Goal: Information Seeking & Learning: Learn about a topic

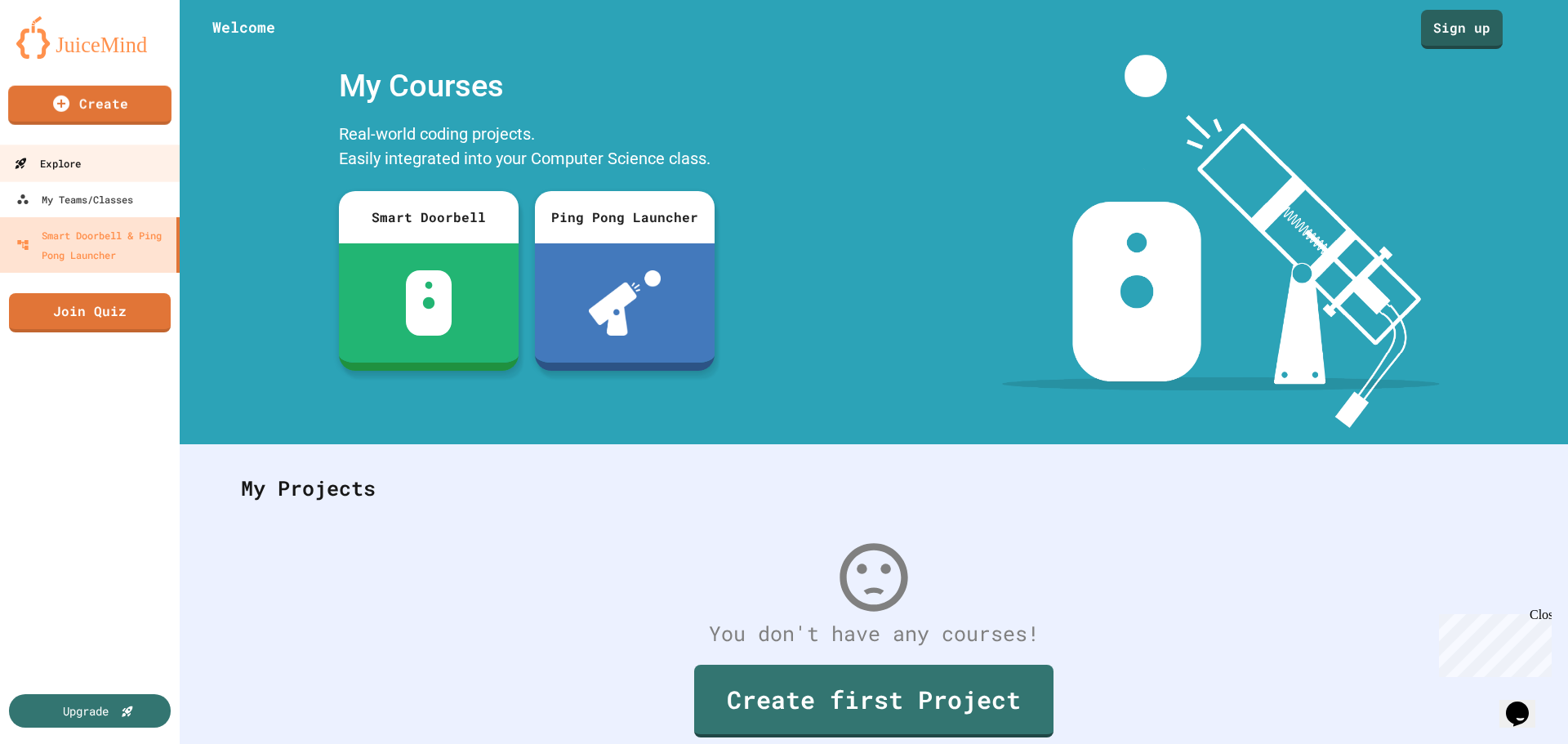
click at [81, 159] on div "Explore" at bounding box center [47, 164] width 67 height 21
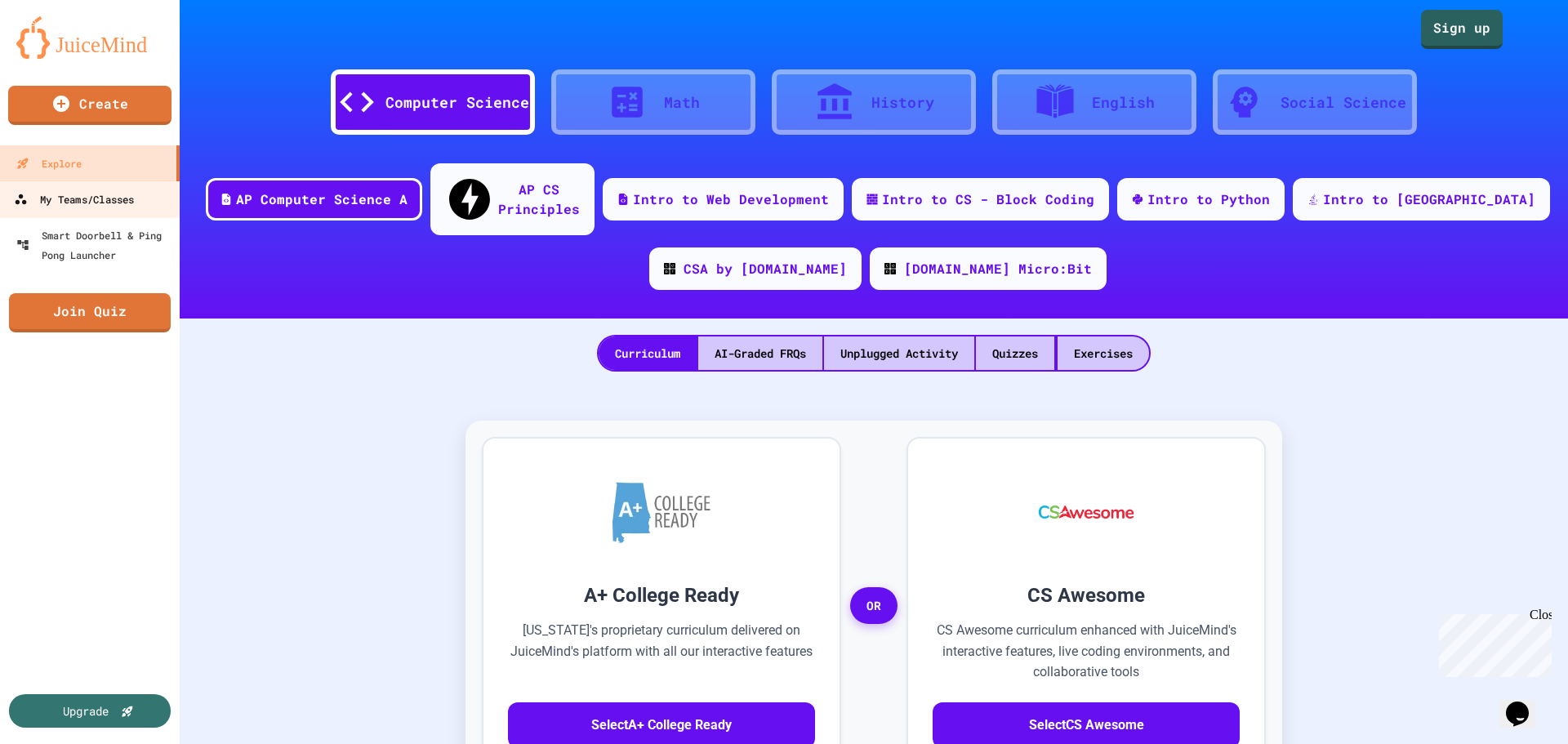
click at [93, 202] on div "My Teams/Classes" at bounding box center [73, 200] width 120 height 21
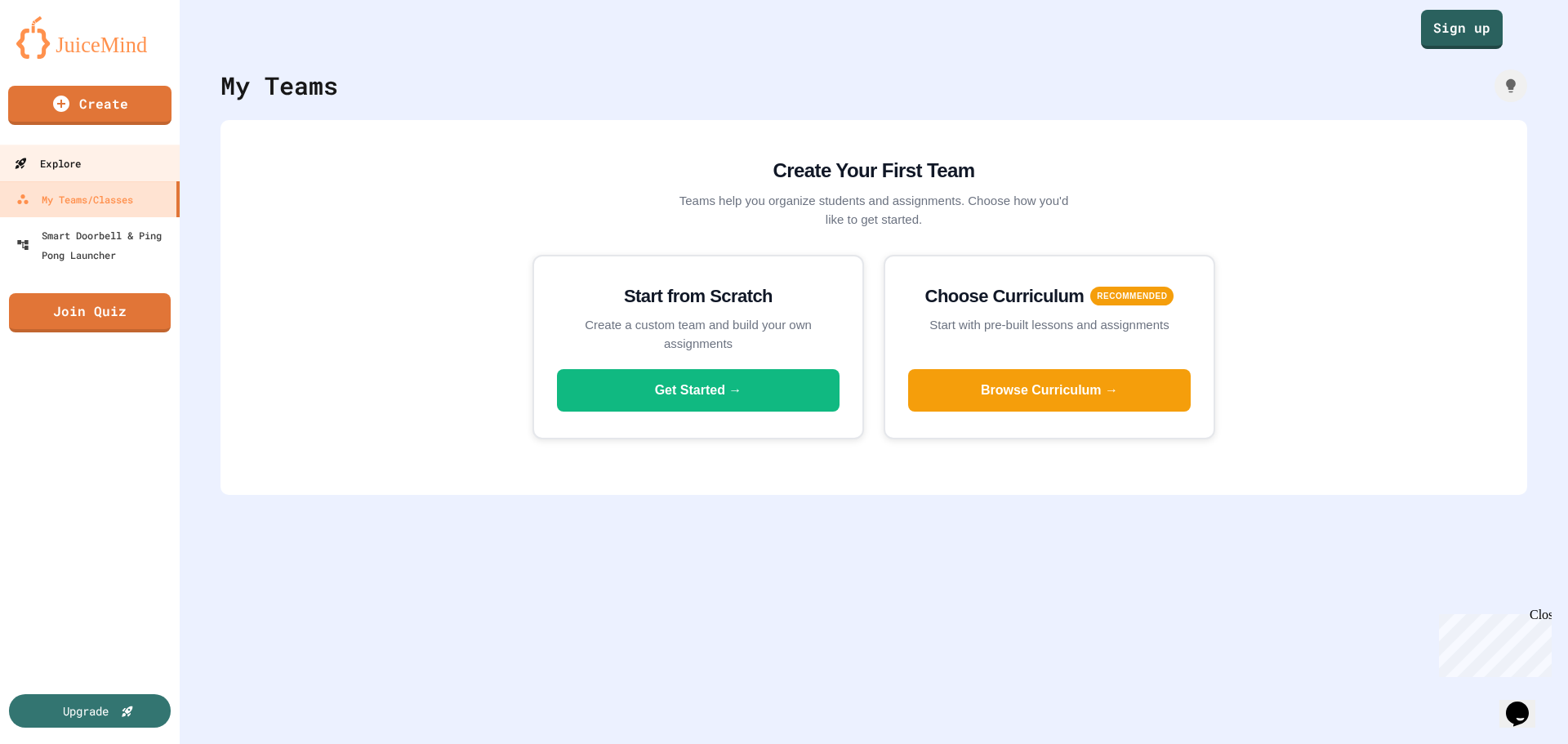
click at [85, 176] on link "Explore" at bounding box center [90, 163] width 185 height 37
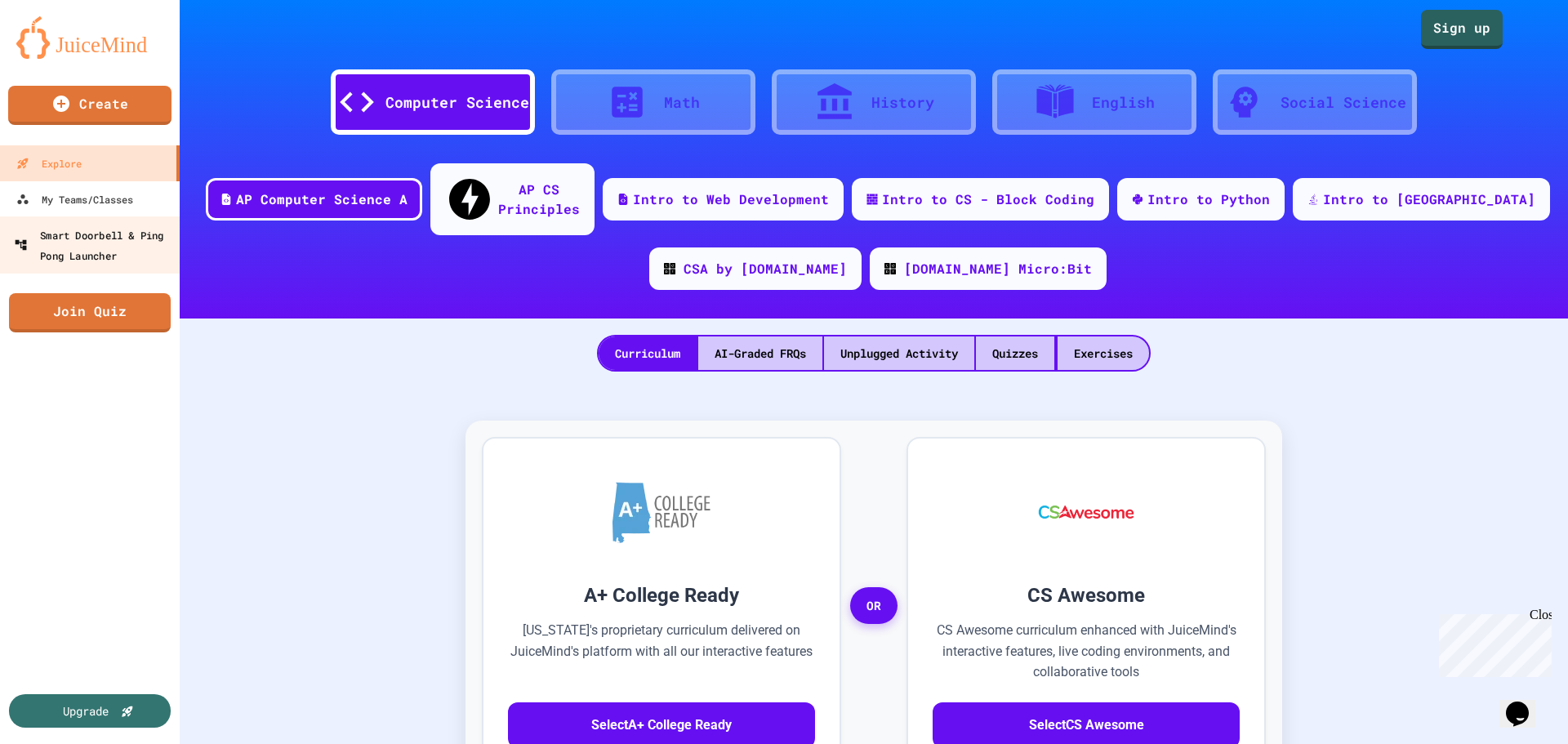
click at [101, 260] on div "Smart Doorbell & Ping Pong Launcher" at bounding box center [95, 245] width 162 height 40
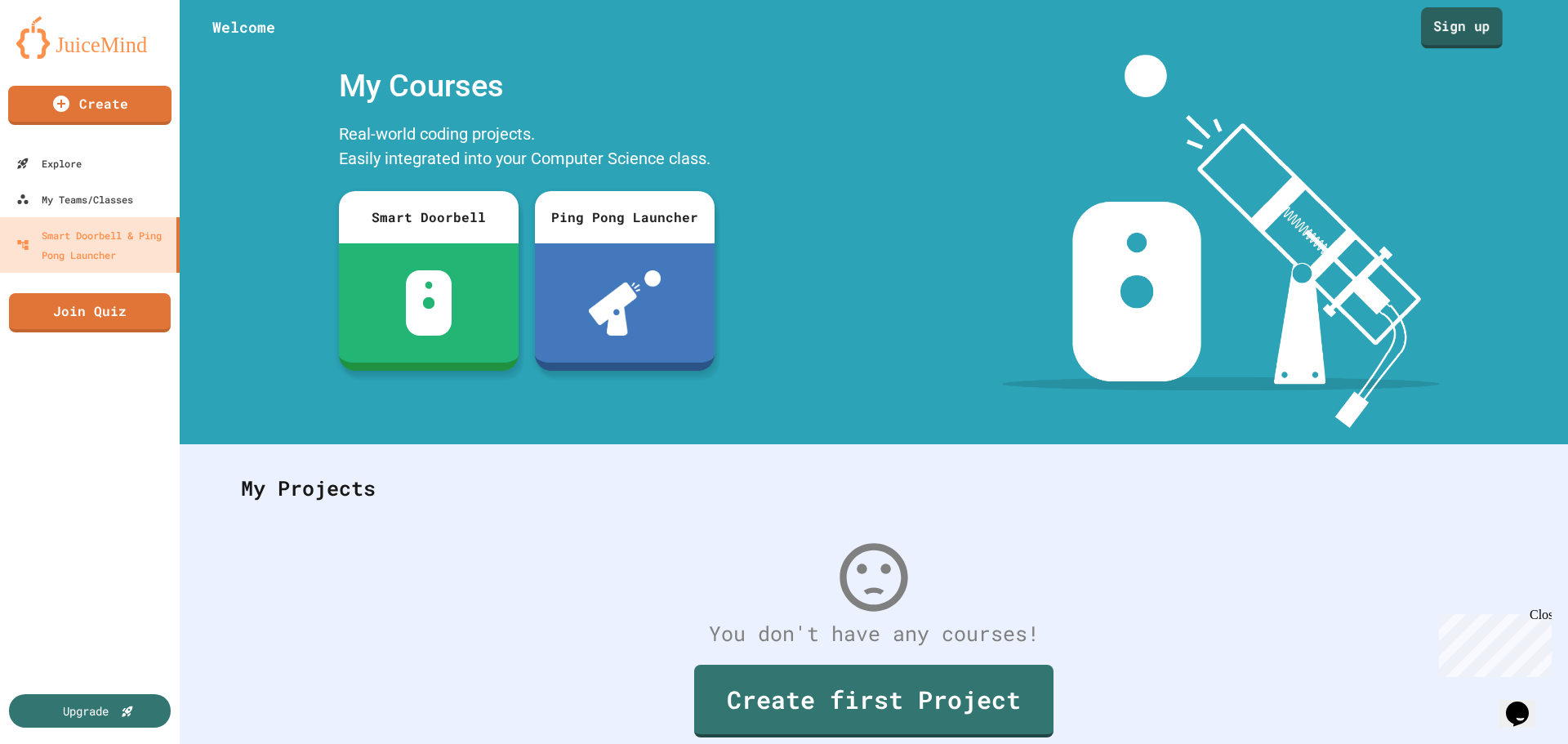
click at [1443, 37] on link "Sign up" at bounding box center [1461, 28] width 82 height 41
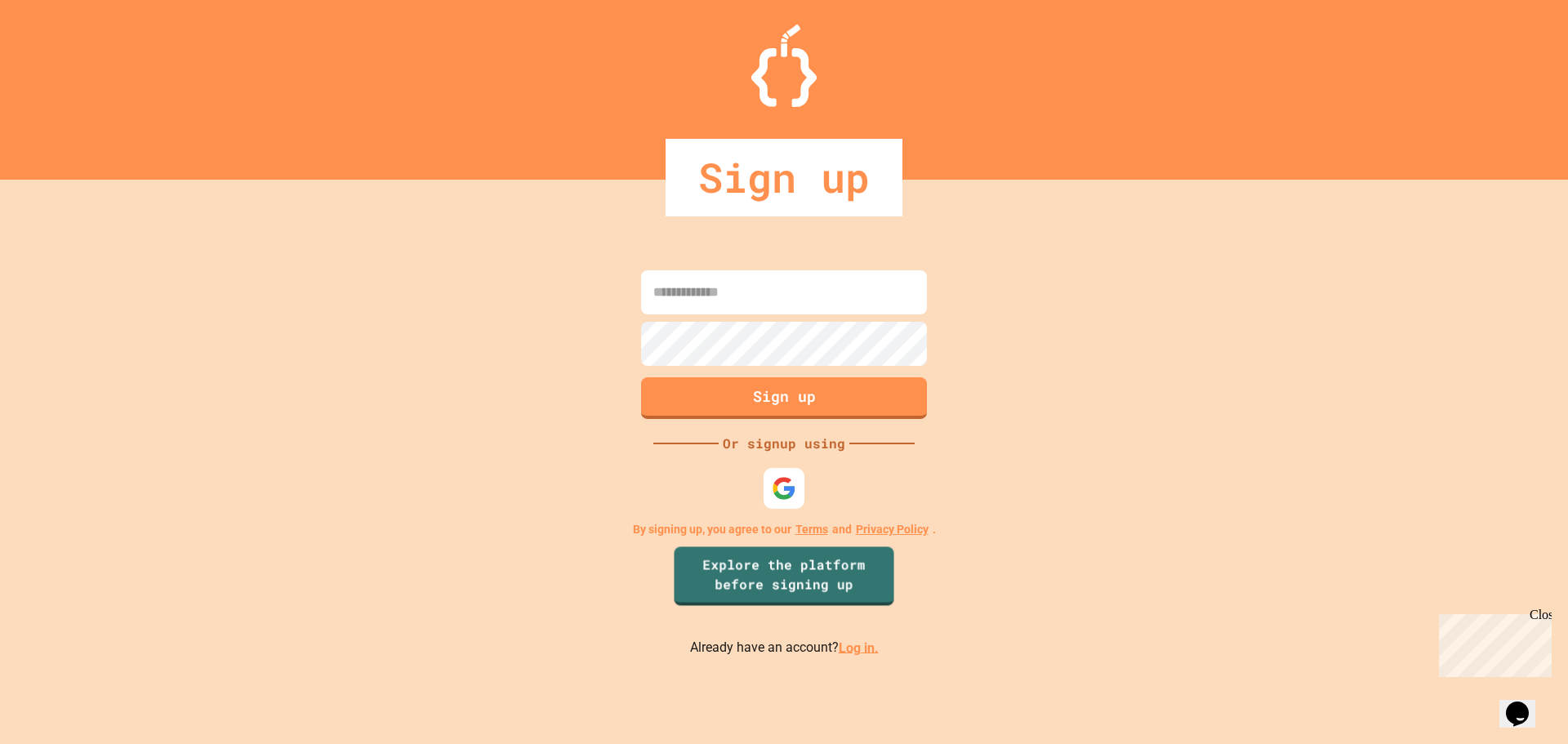
click at [853, 651] on link "Log in." at bounding box center [859, 647] width 40 height 16
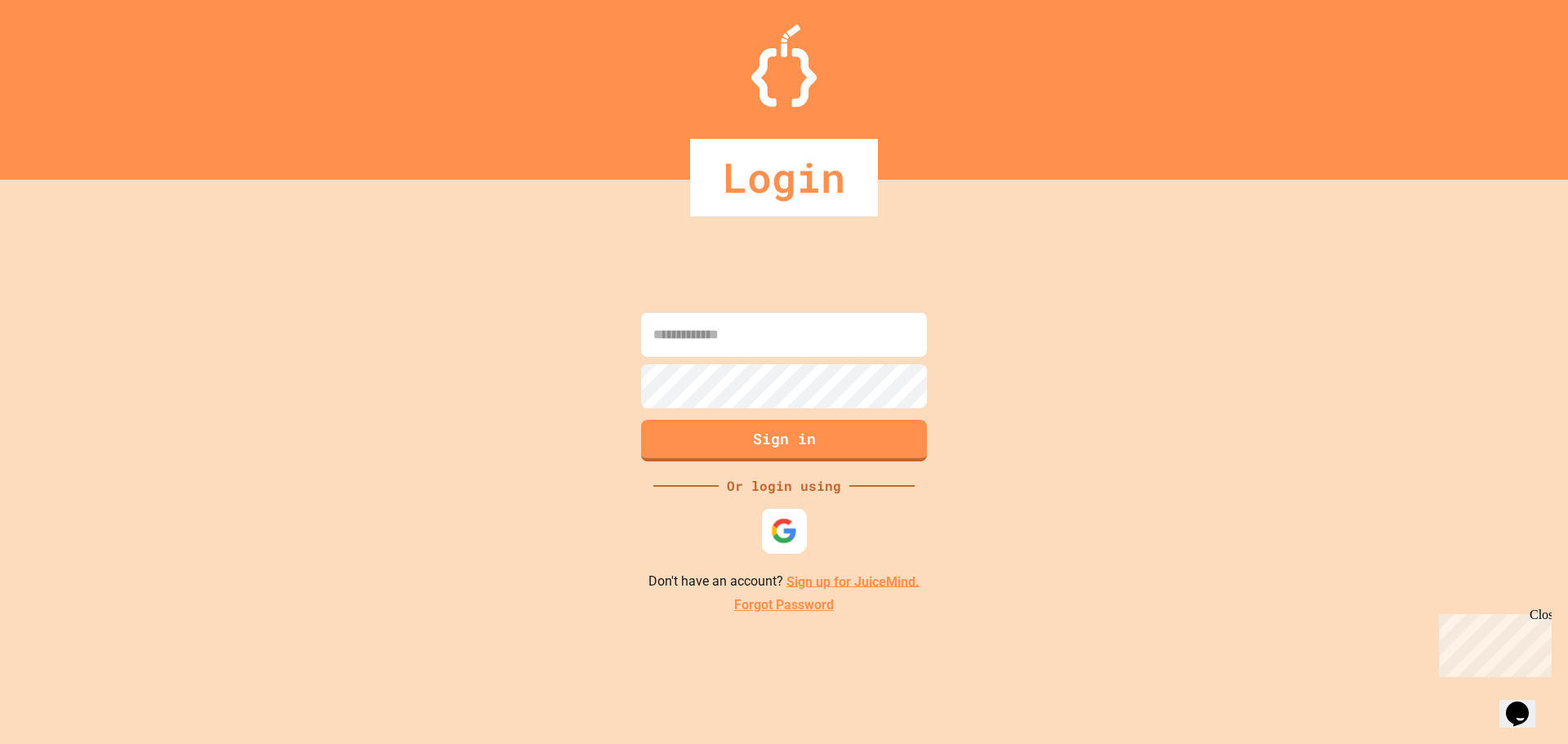
click at [784, 525] on img at bounding box center [784, 530] width 27 height 27
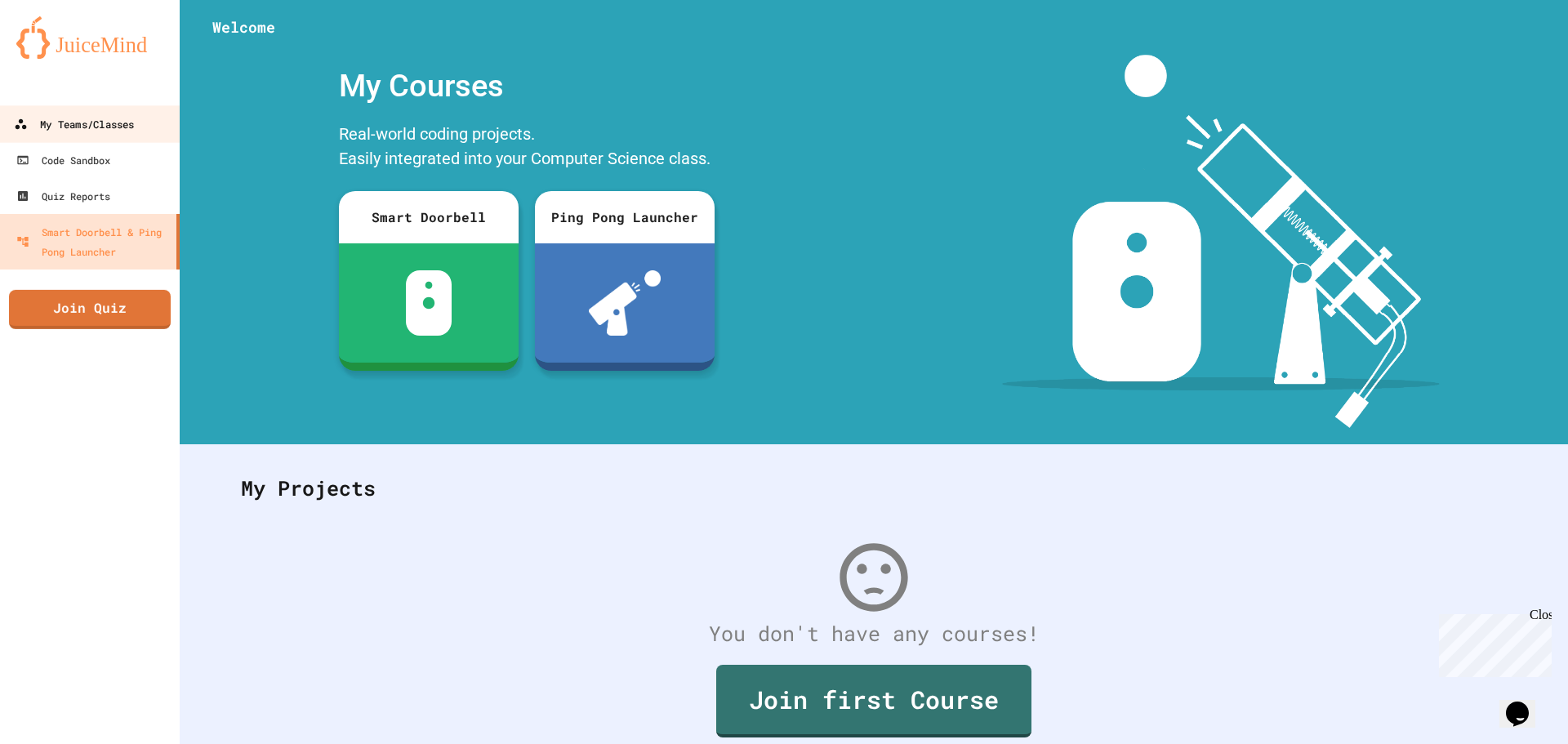
click at [88, 129] on div "My Teams/Classes" at bounding box center [73, 125] width 120 height 21
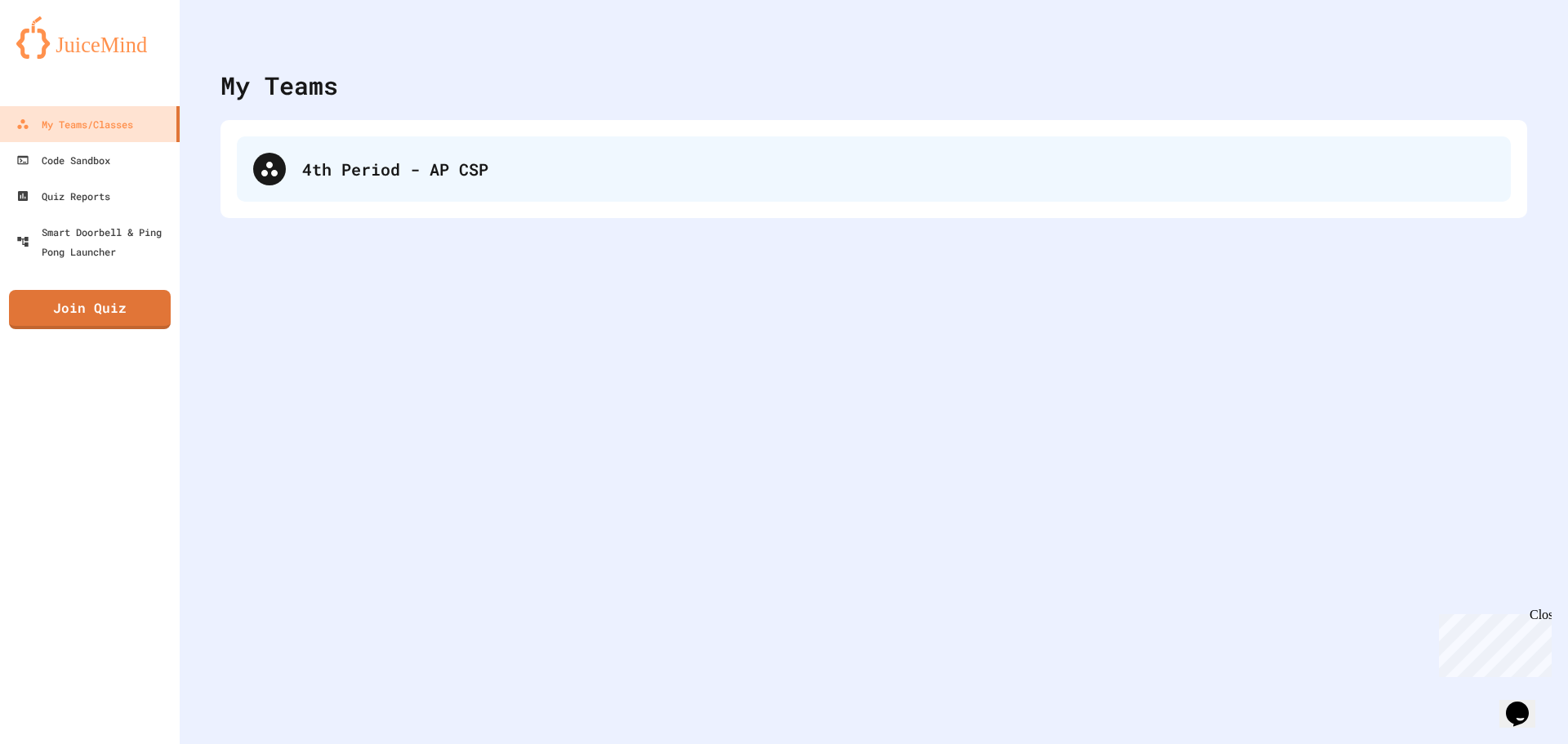
click at [473, 179] on div "4th Period - AP CSP" at bounding box center [898, 169] width 1192 height 24
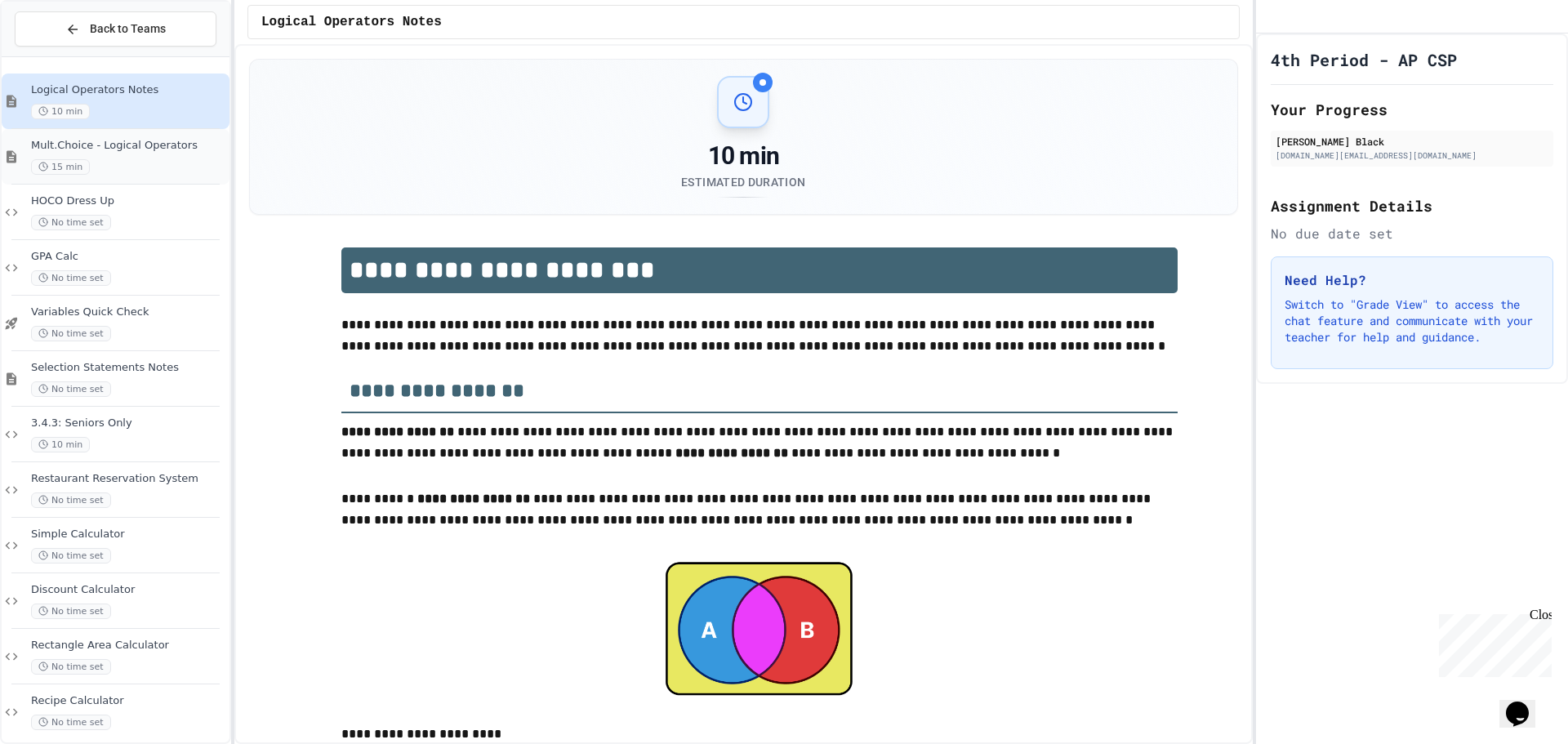
click at [169, 150] on span "Mult.Choice - Logical Operators" at bounding box center [128, 146] width 195 height 14
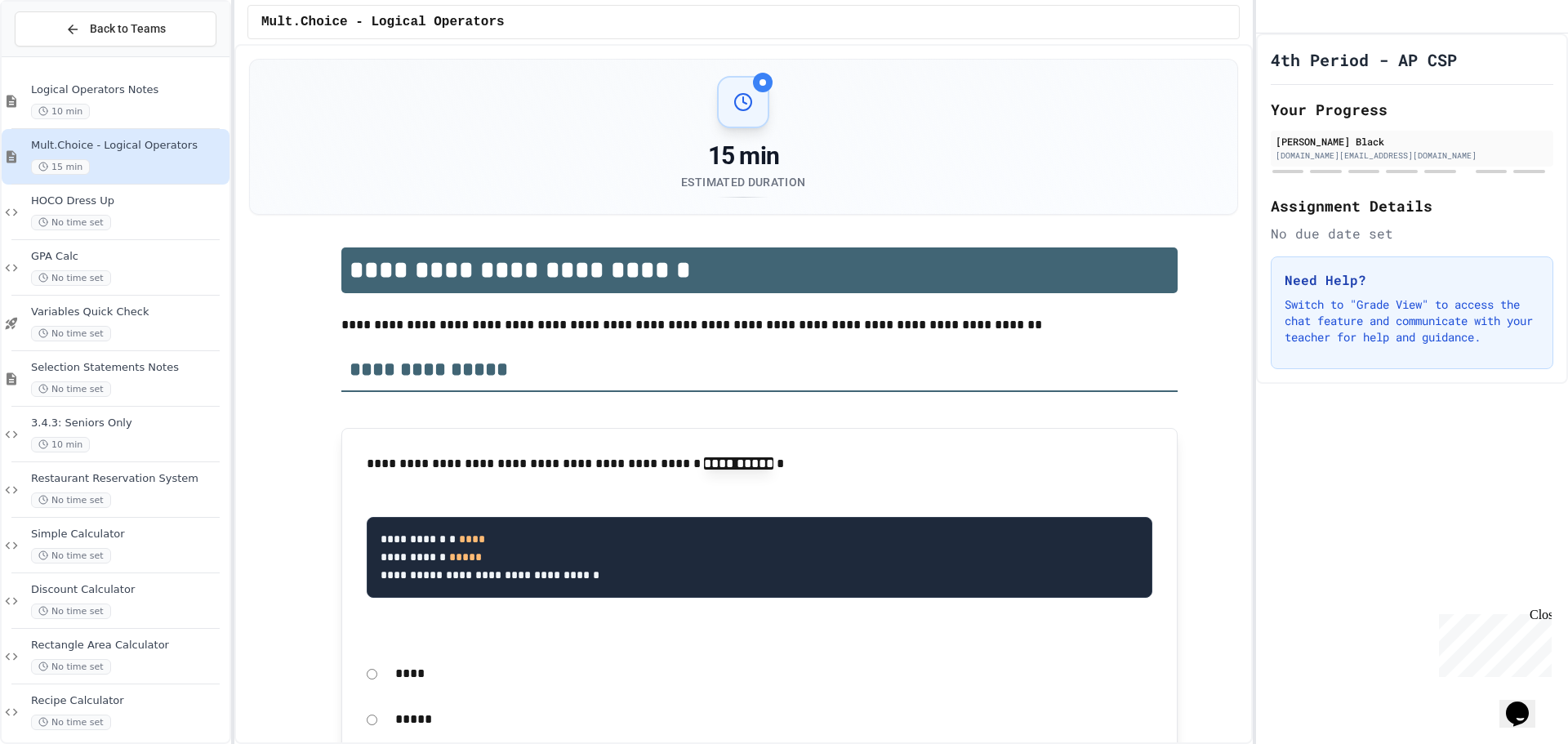
click at [91, 93] on span "Logical Operators Notes" at bounding box center [128, 91] width 195 height 14
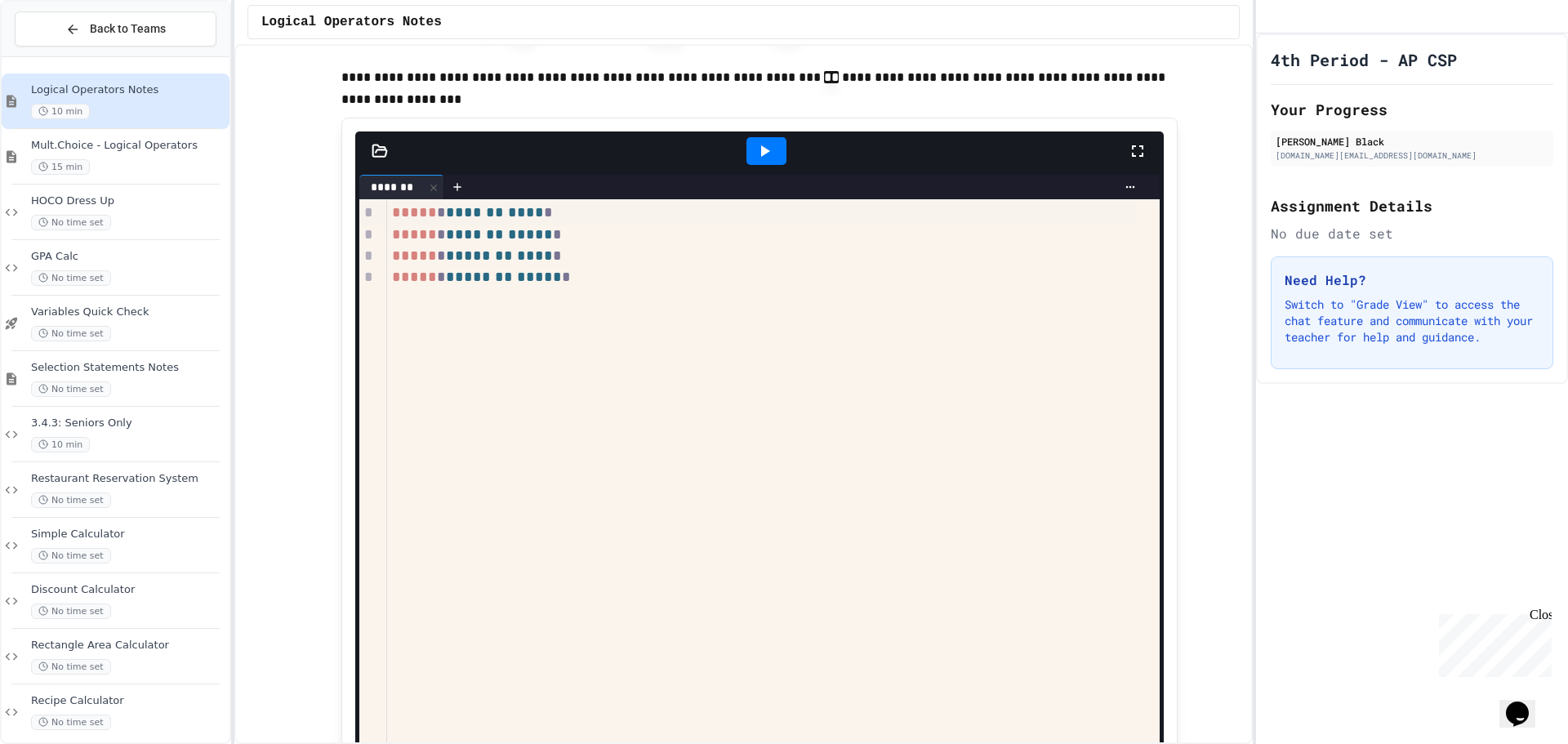
scroll to position [2859, 0]
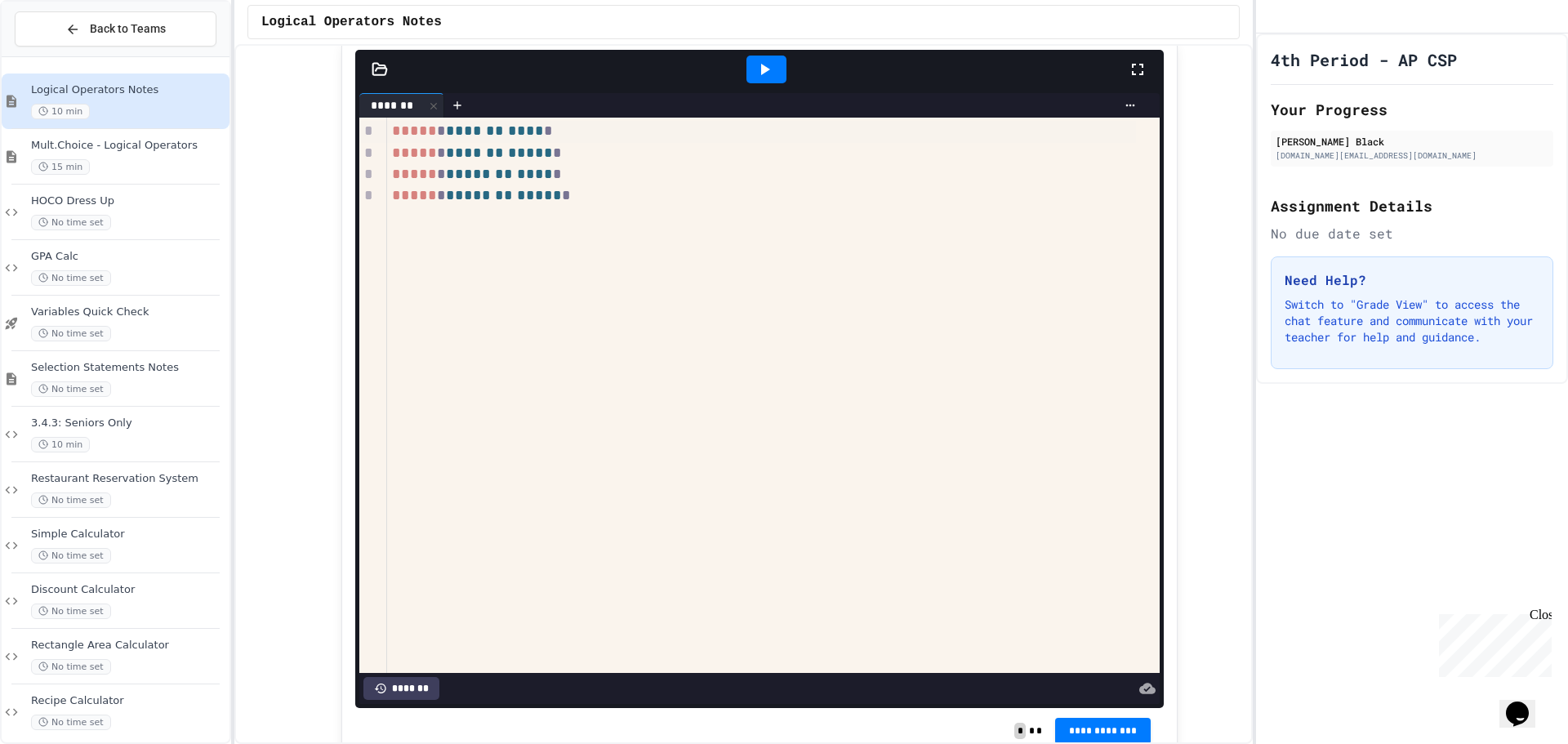
click at [754, 79] on icon at bounding box center [764, 69] width 20 height 20
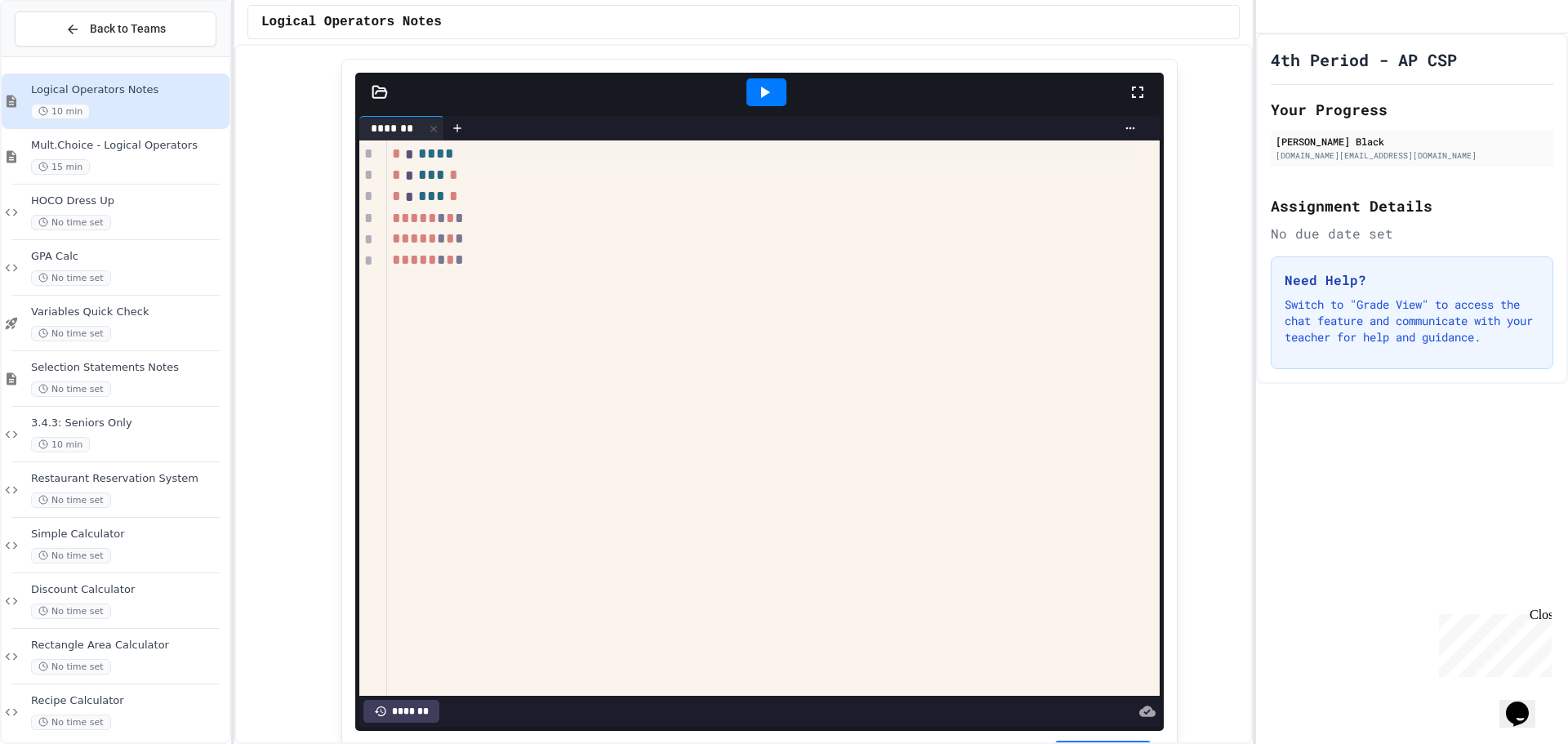
scroll to position [3838, 0]
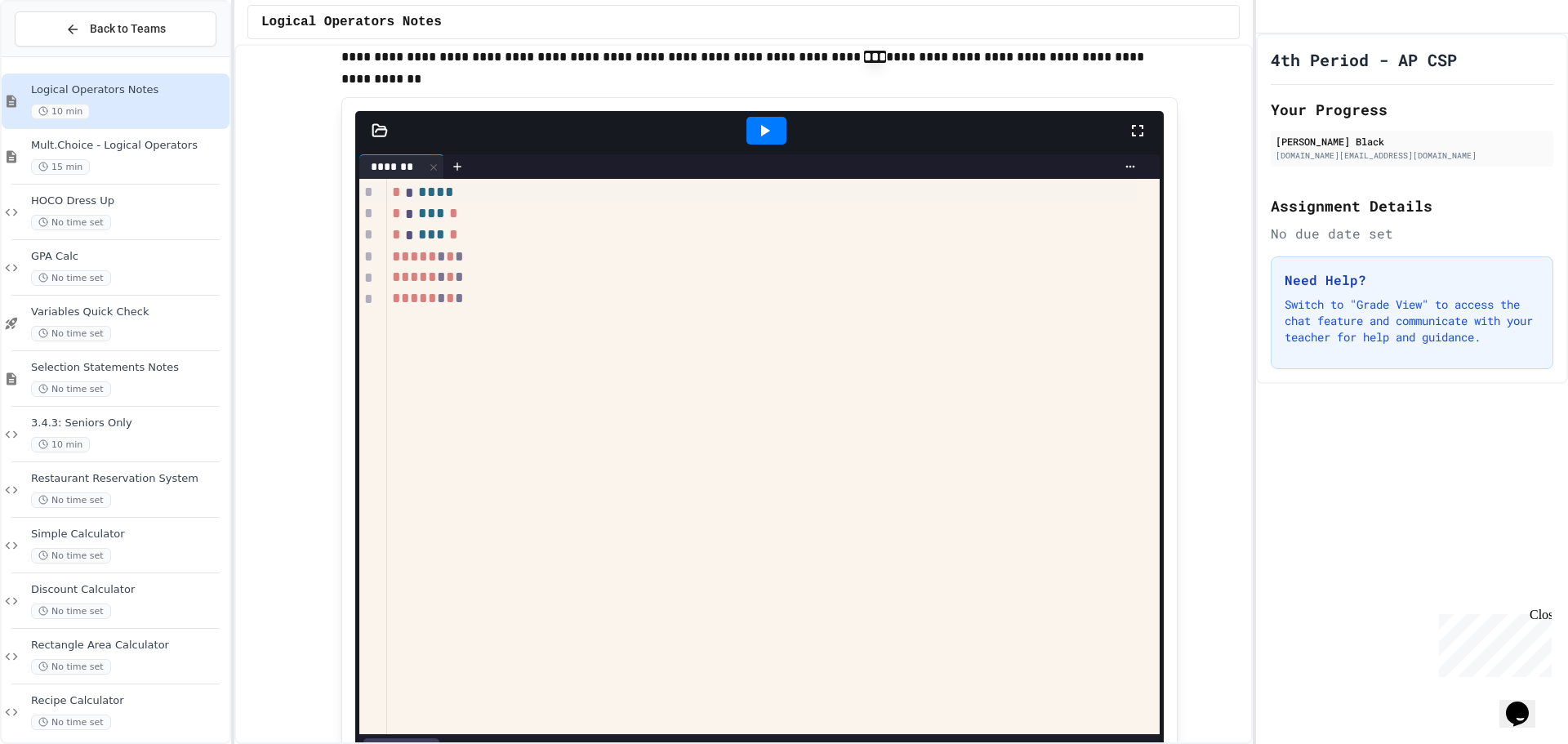
click at [747, 145] on div at bounding box center [766, 130] width 40 height 28
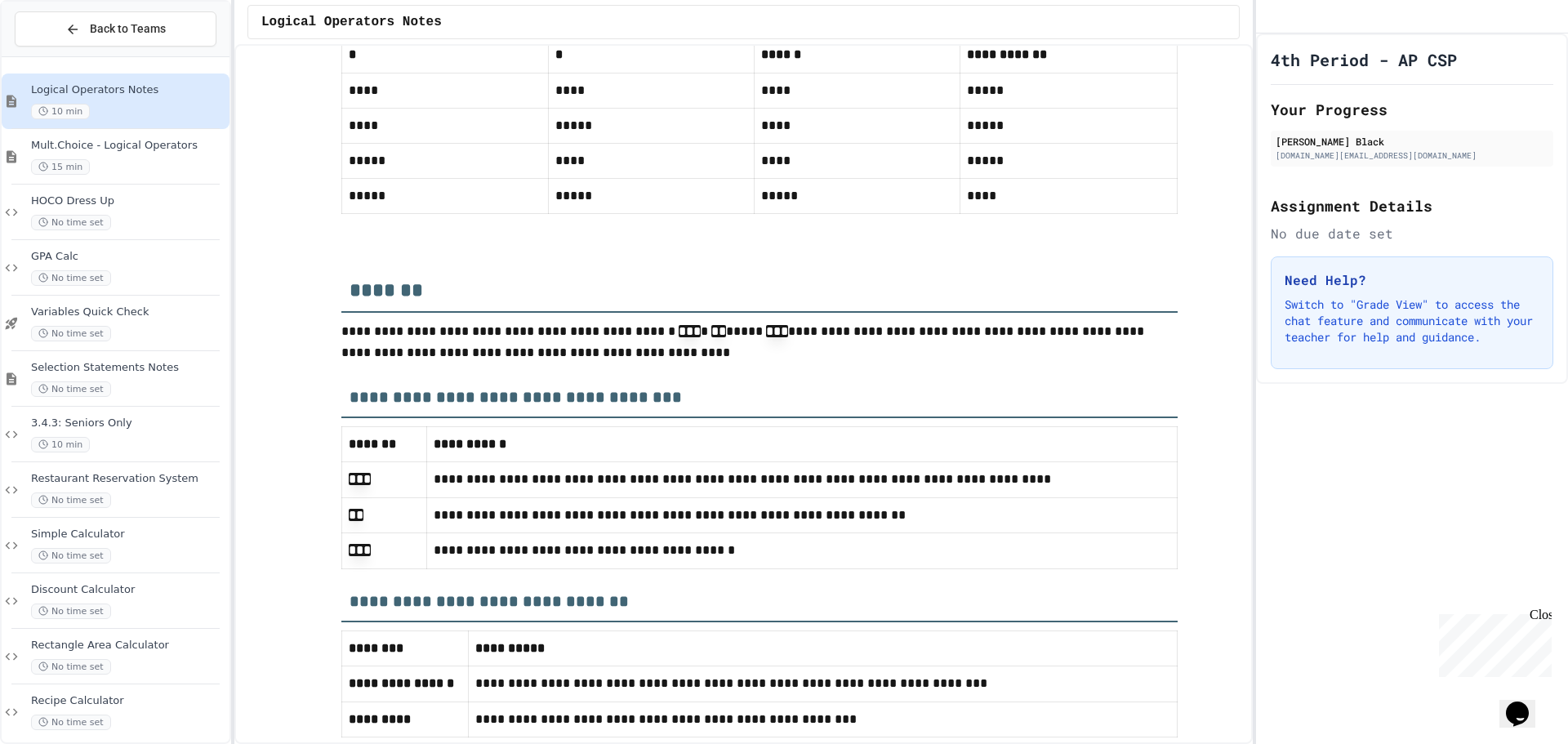
scroll to position [6937, 0]
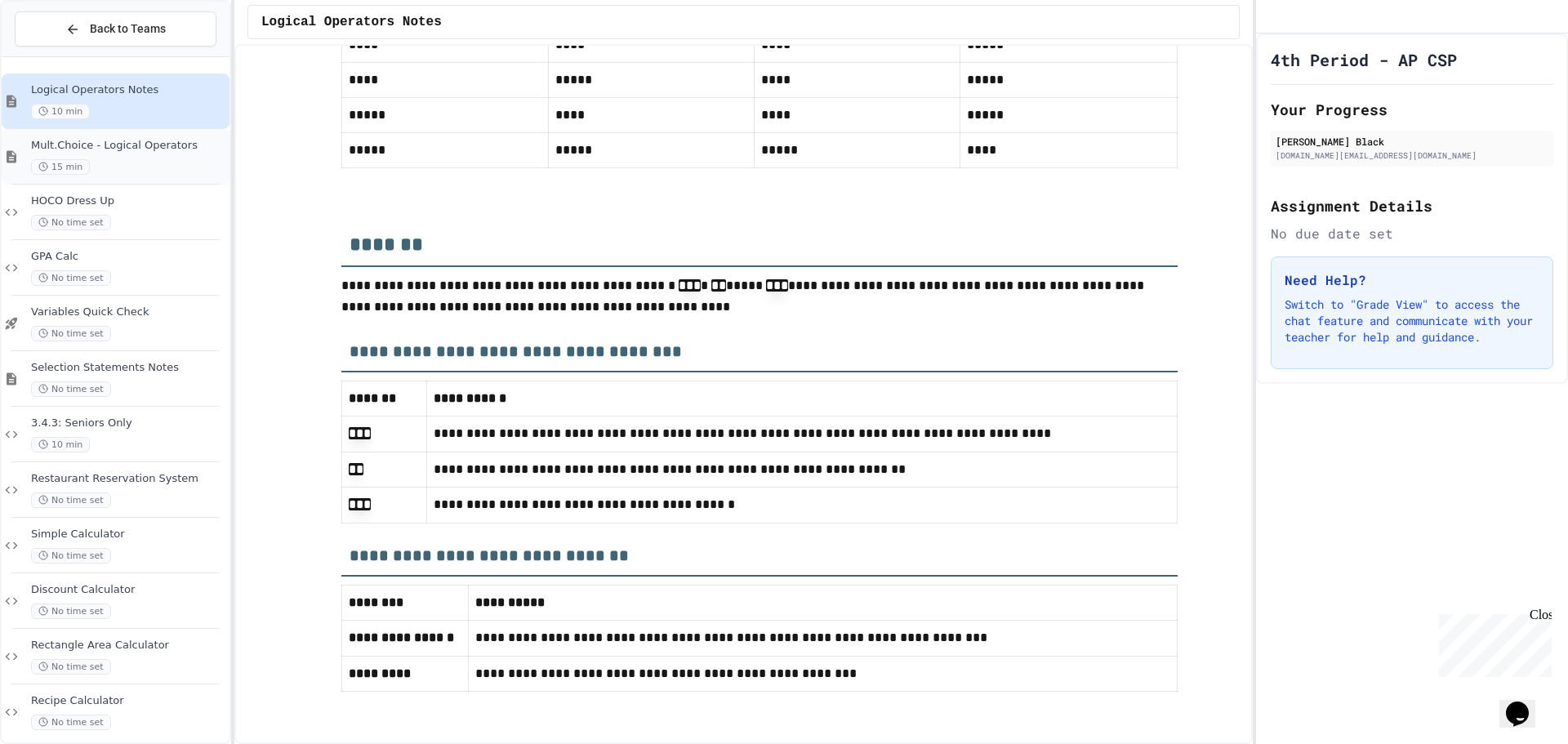
click at [54, 160] on span "15 min" at bounding box center [60, 167] width 59 height 16
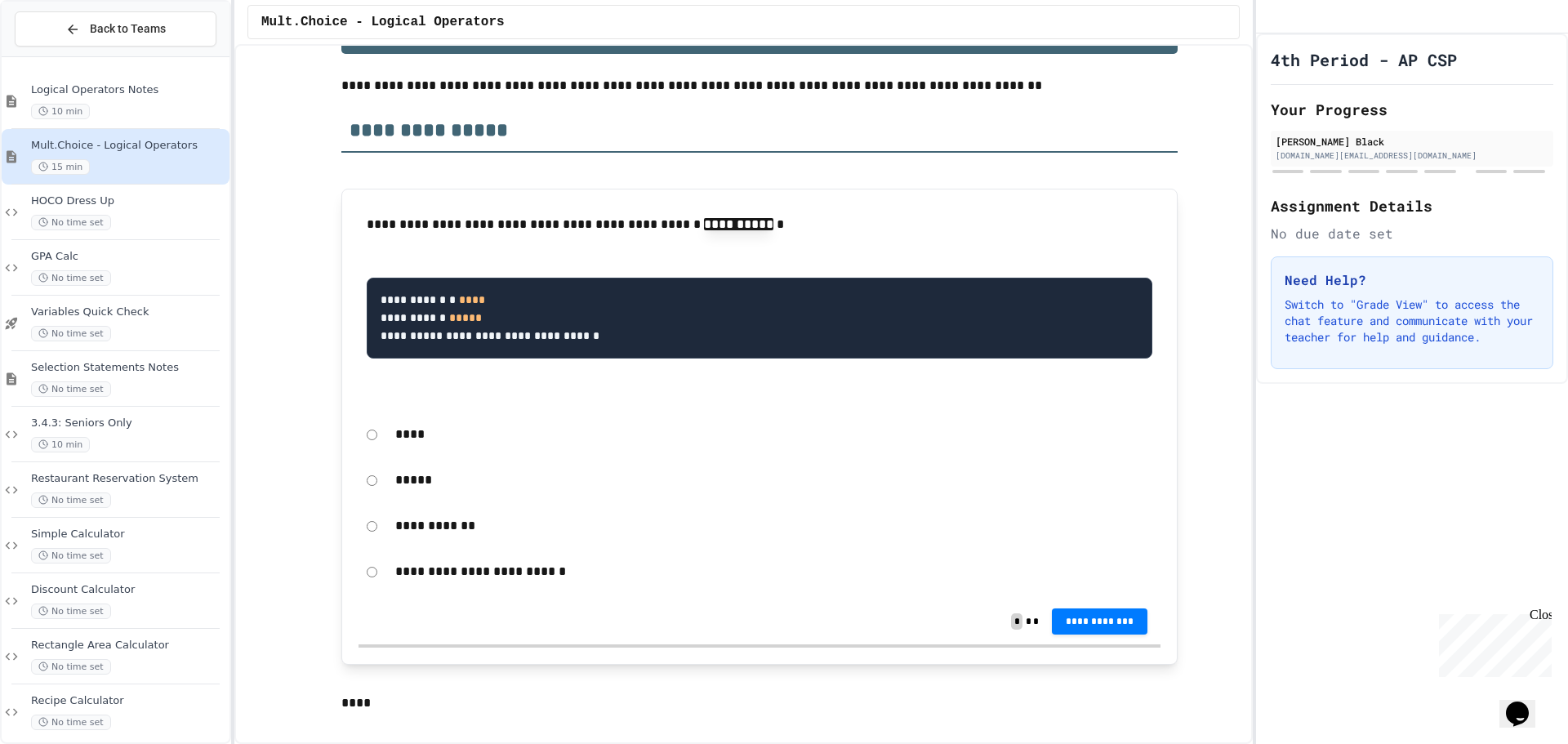
scroll to position [245, 0]
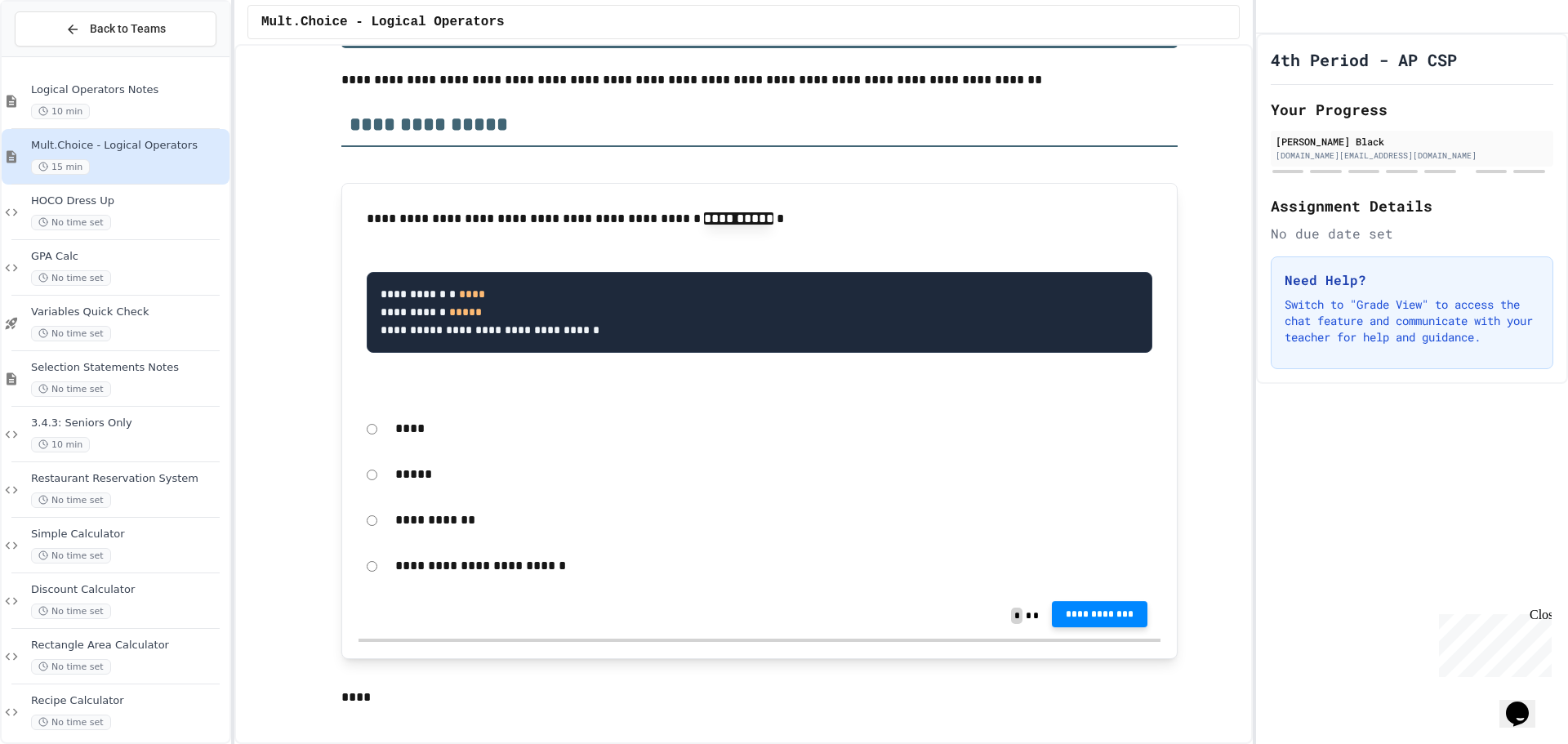
click at [1098, 619] on span "**********" at bounding box center [1099, 614] width 70 height 13
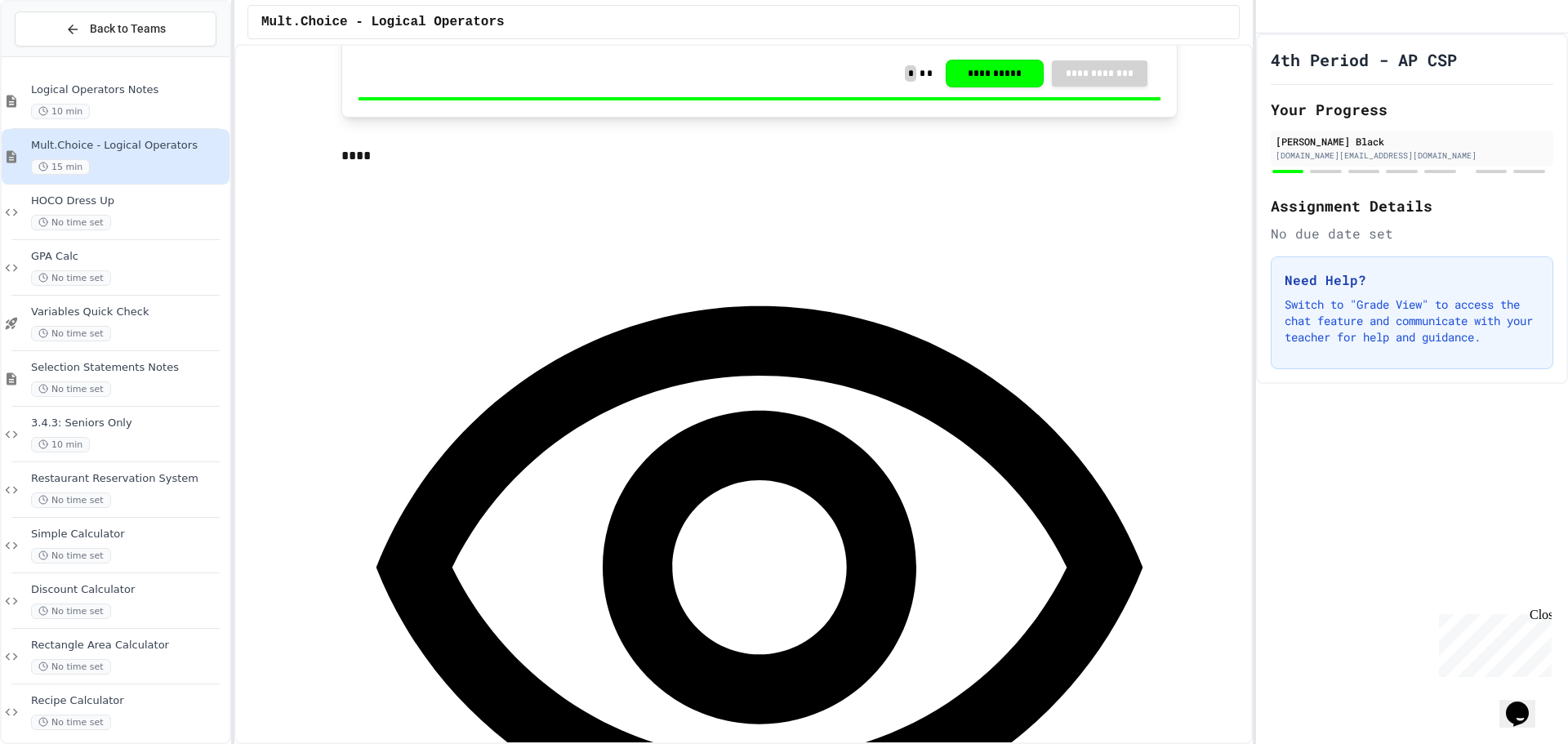
scroll to position [816, 0]
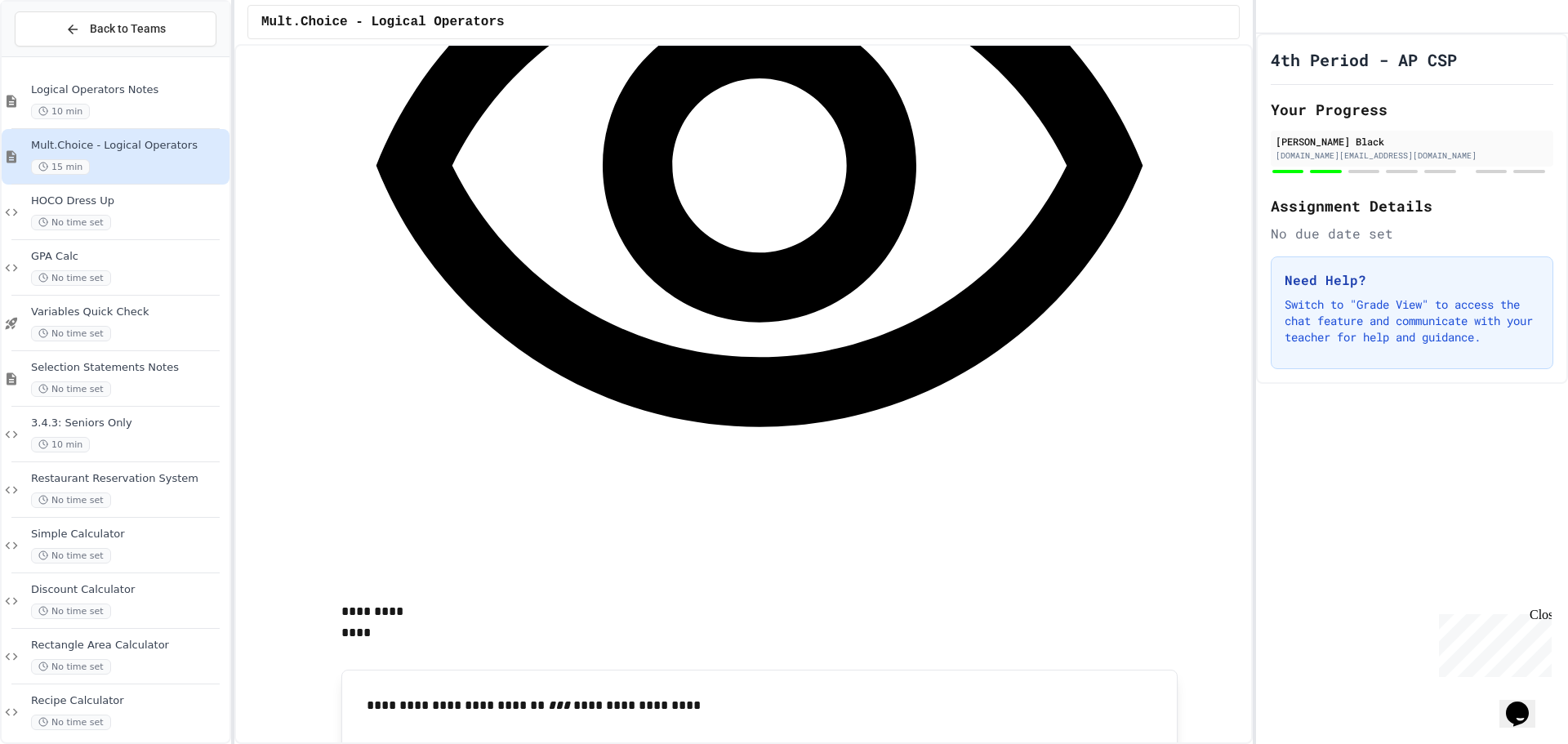
scroll to position [1307, 0]
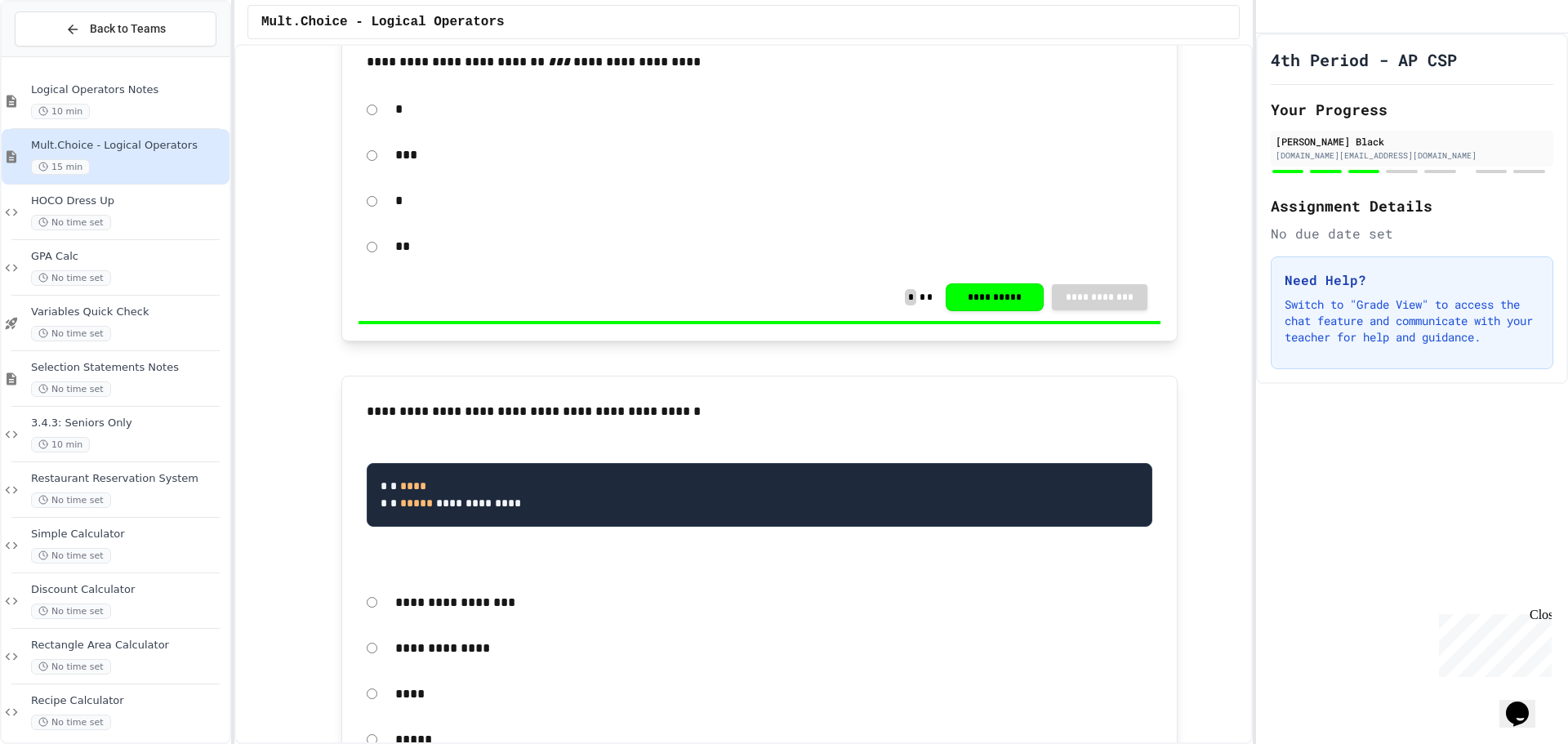
scroll to position [1797, 0]
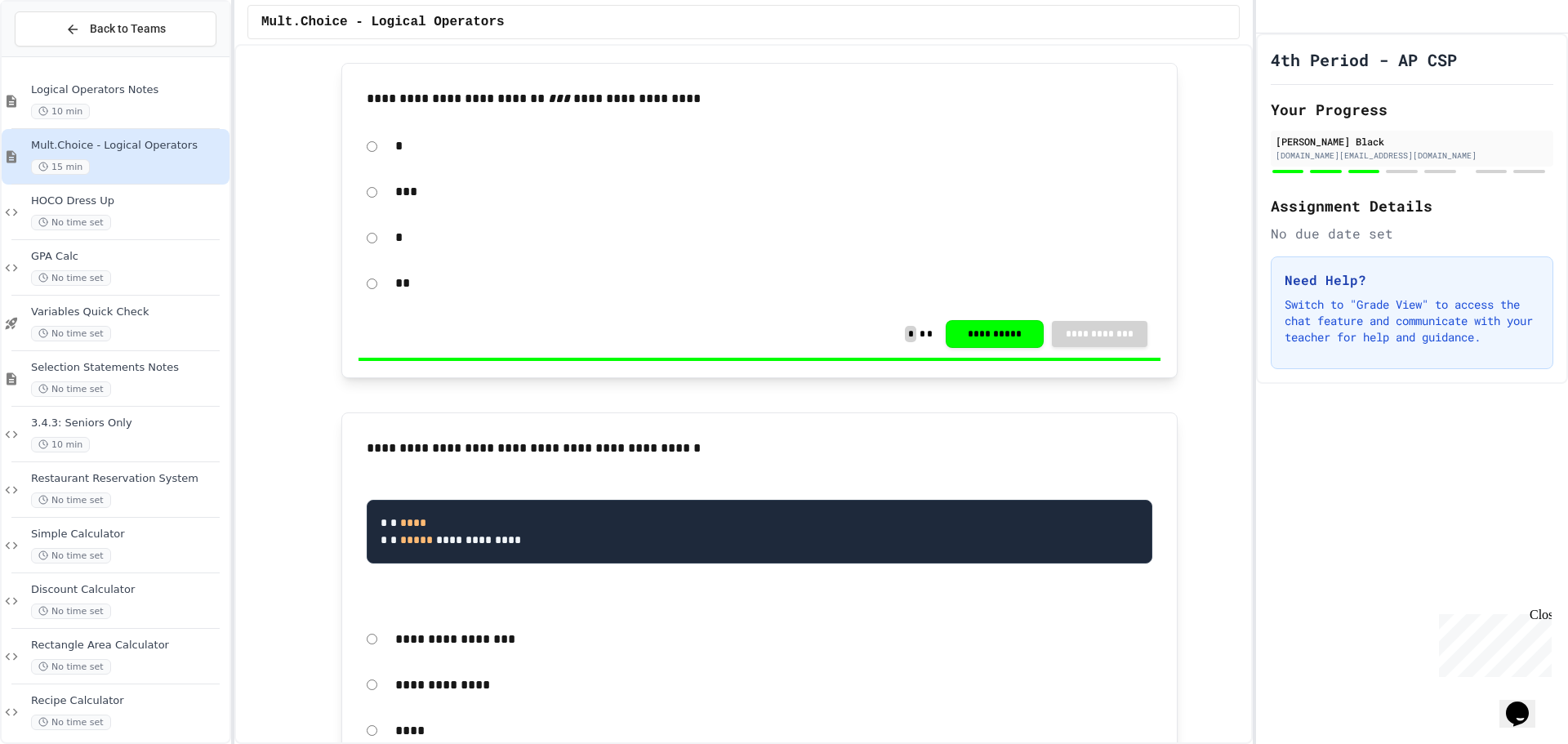
drag, startPoint x: 1462, startPoint y: 273, endPoint x: 1453, endPoint y: 280, distance: 11.4
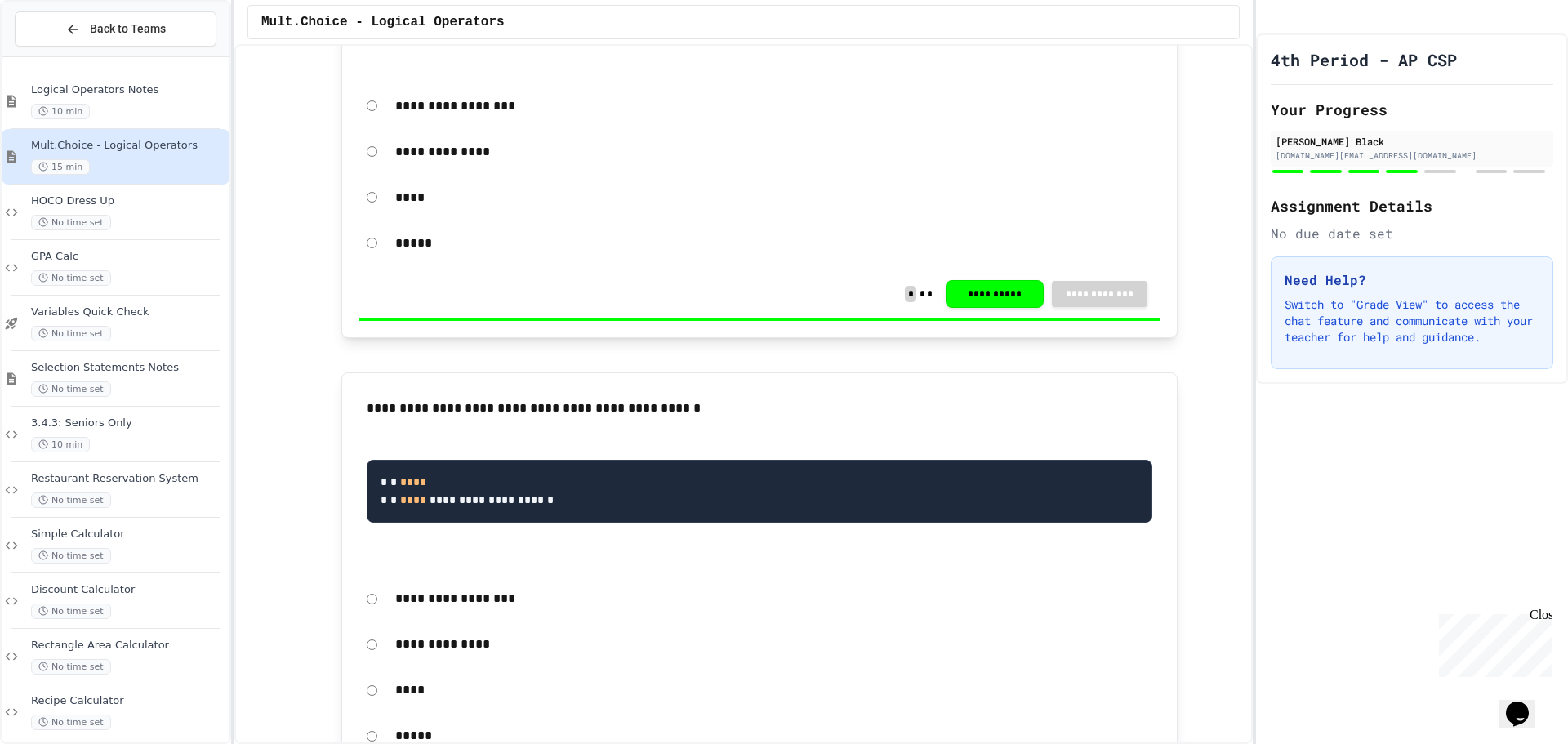
scroll to position [2368, 0]
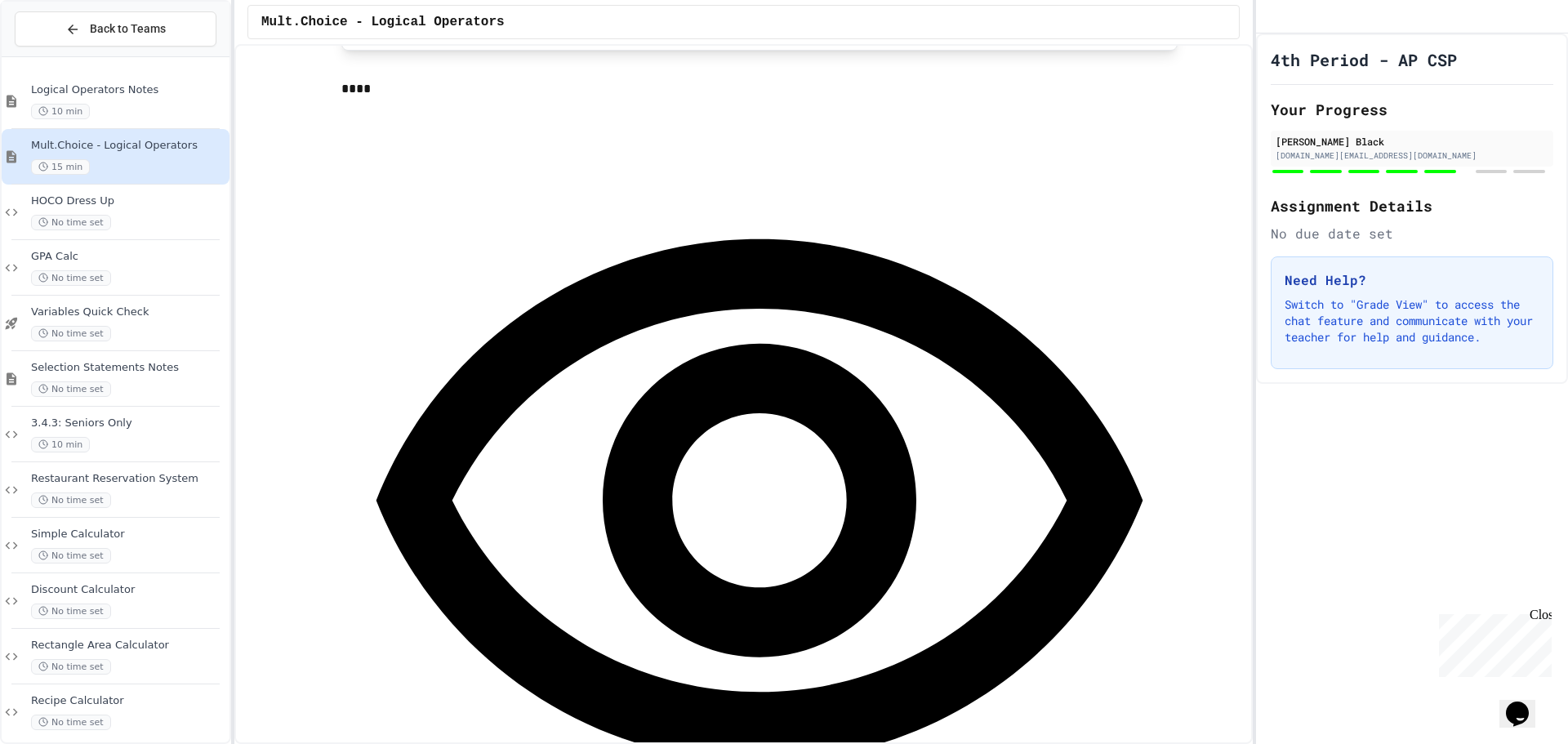
scroll to position [3098, 0]
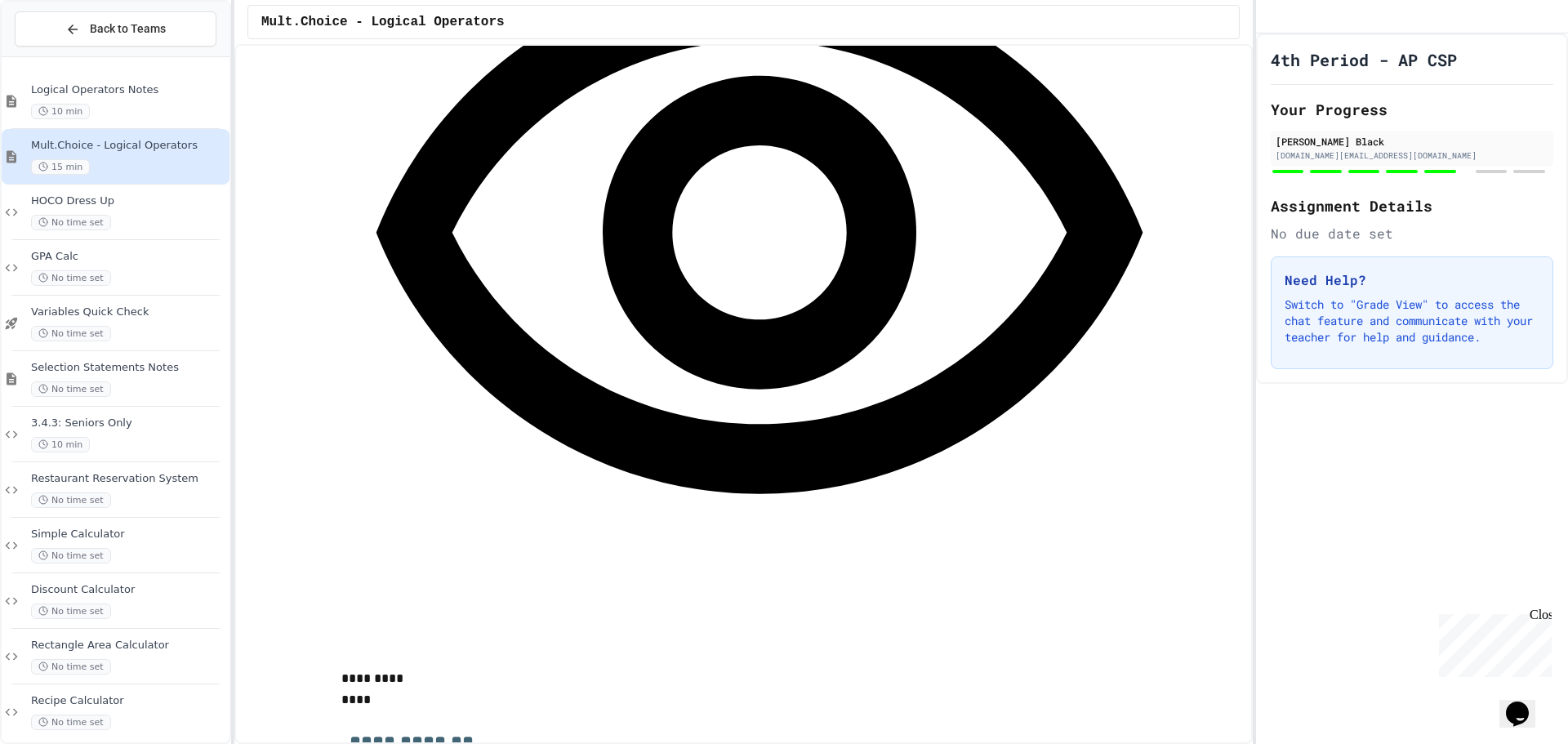
scroll to position [4814, 0]
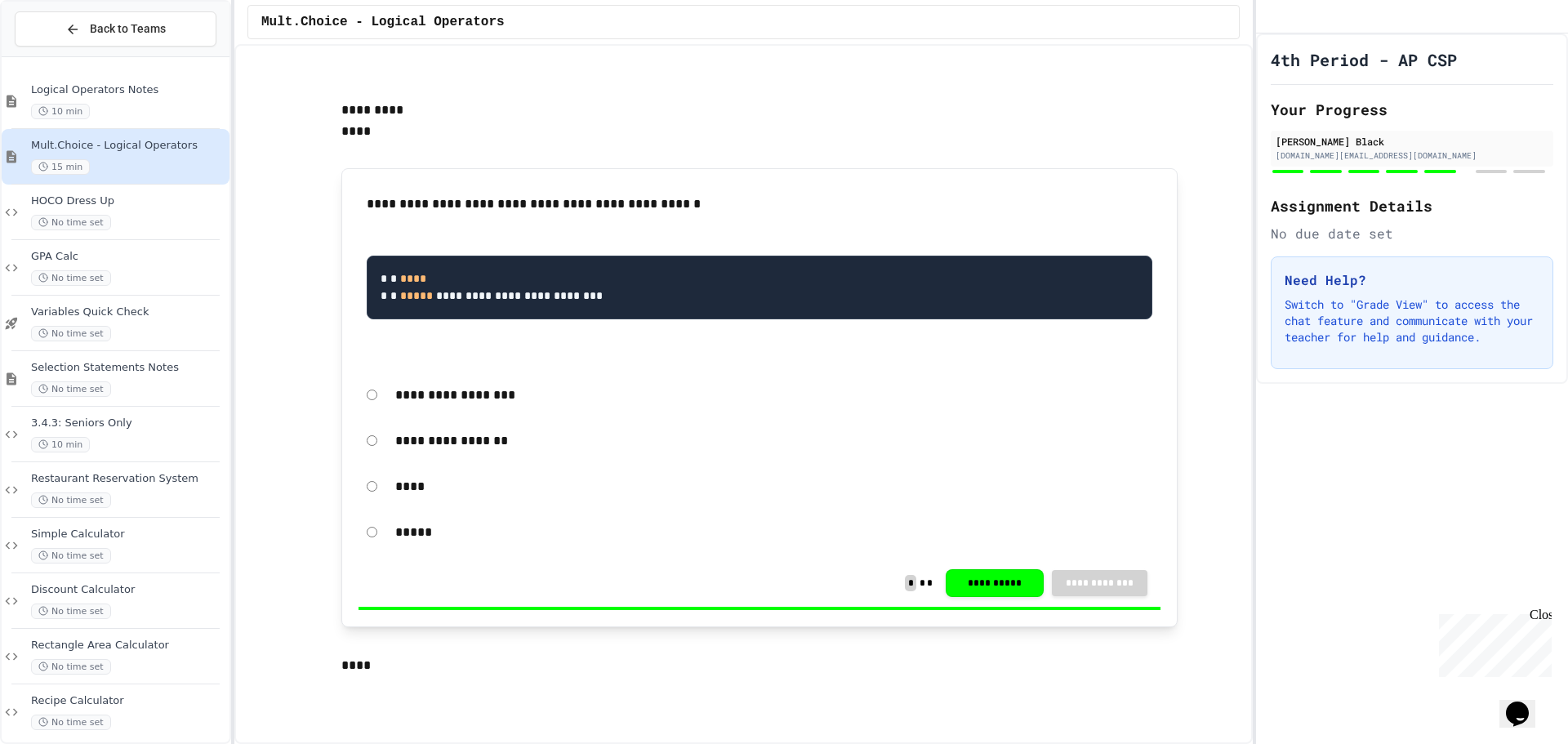
scroll to position [3997, 0]
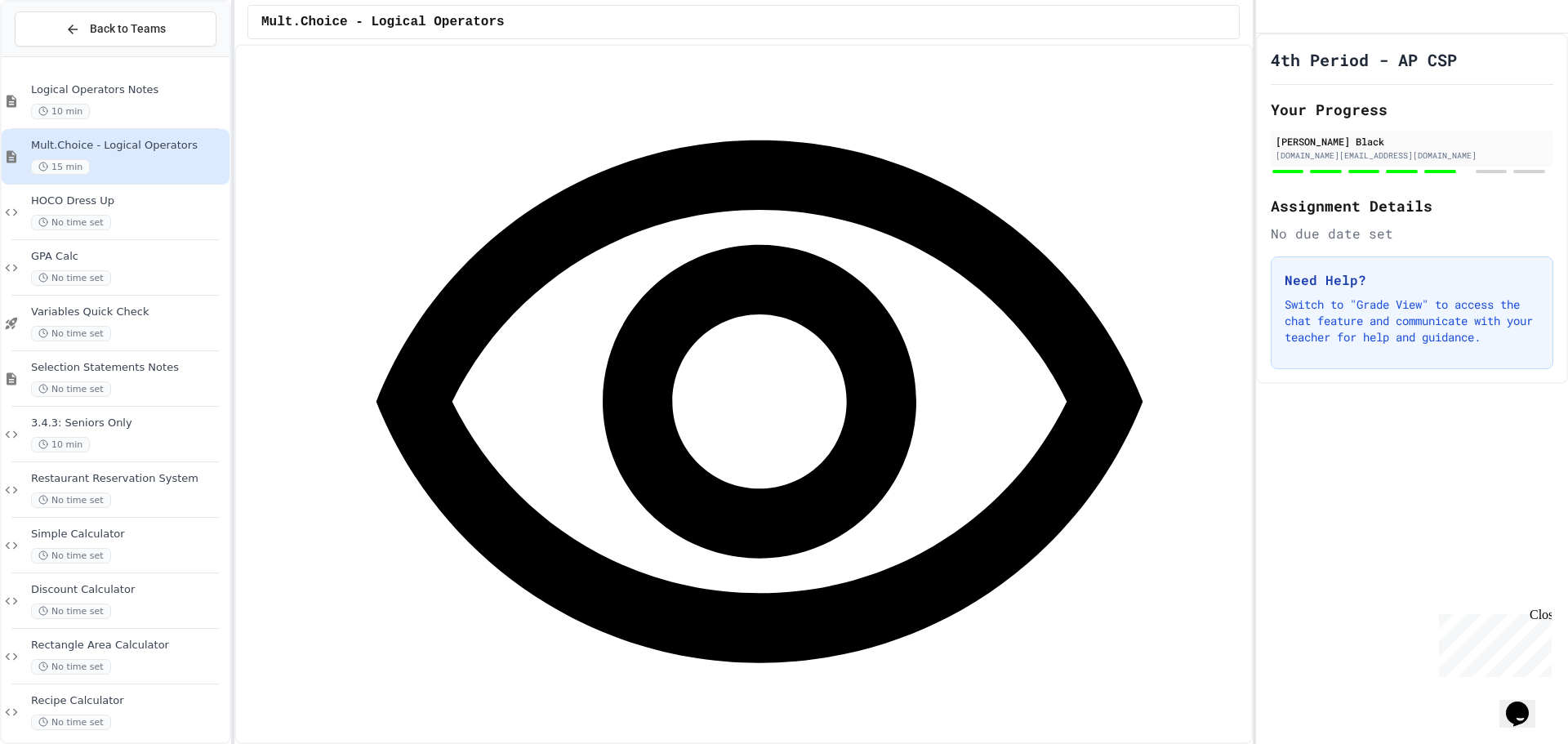
scroll to position [4650, 0]
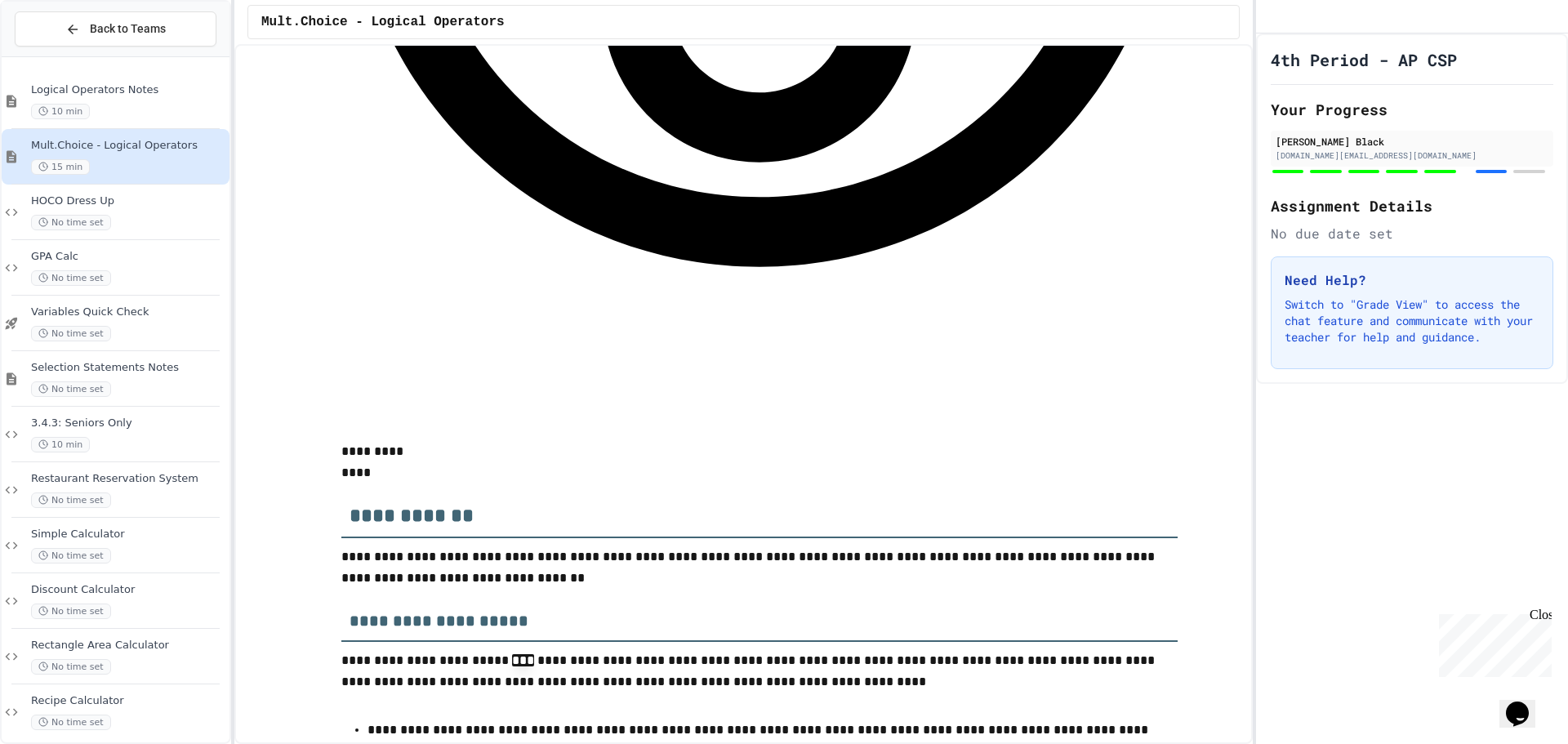
scroll to position [5059, 0]
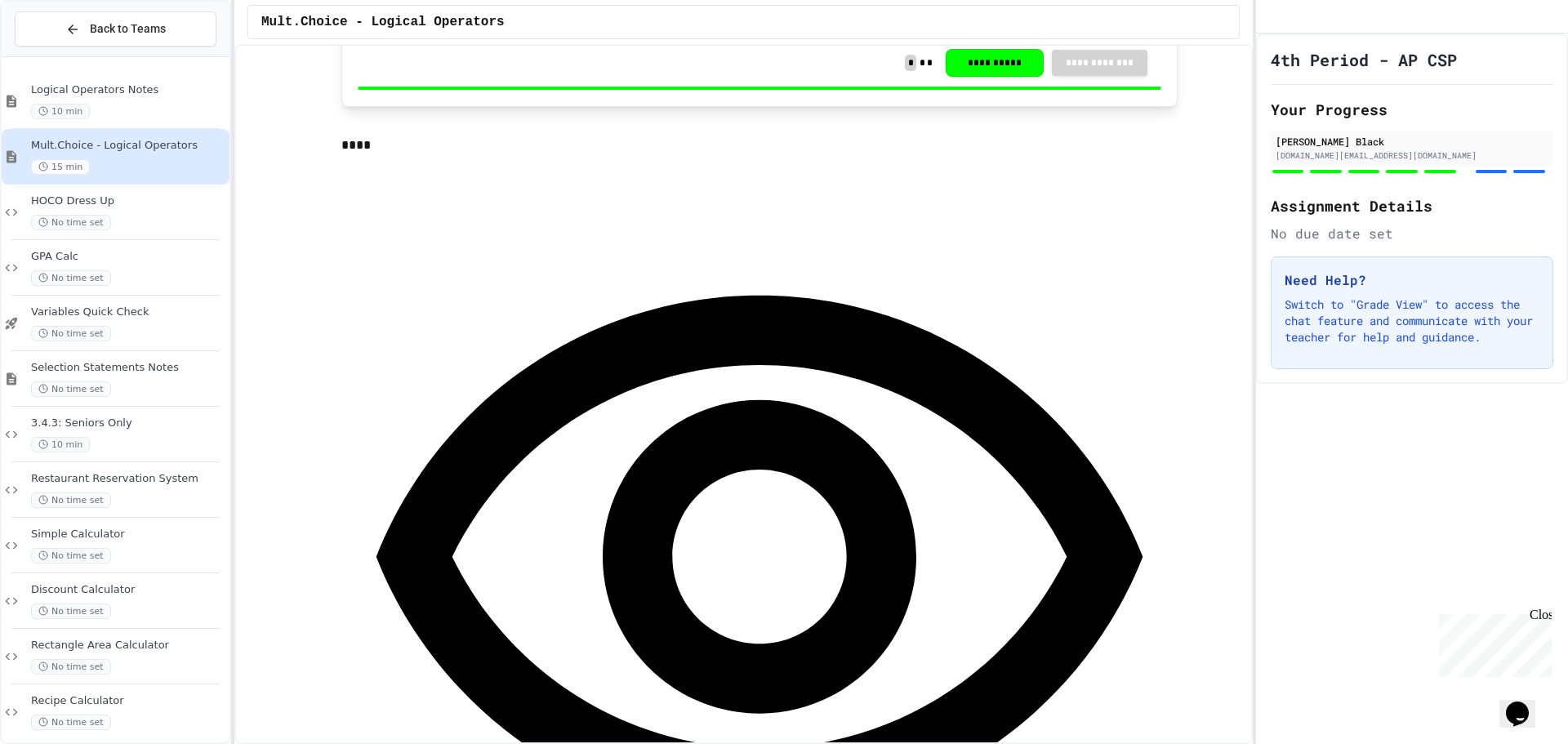
scroll to position [816, 0]
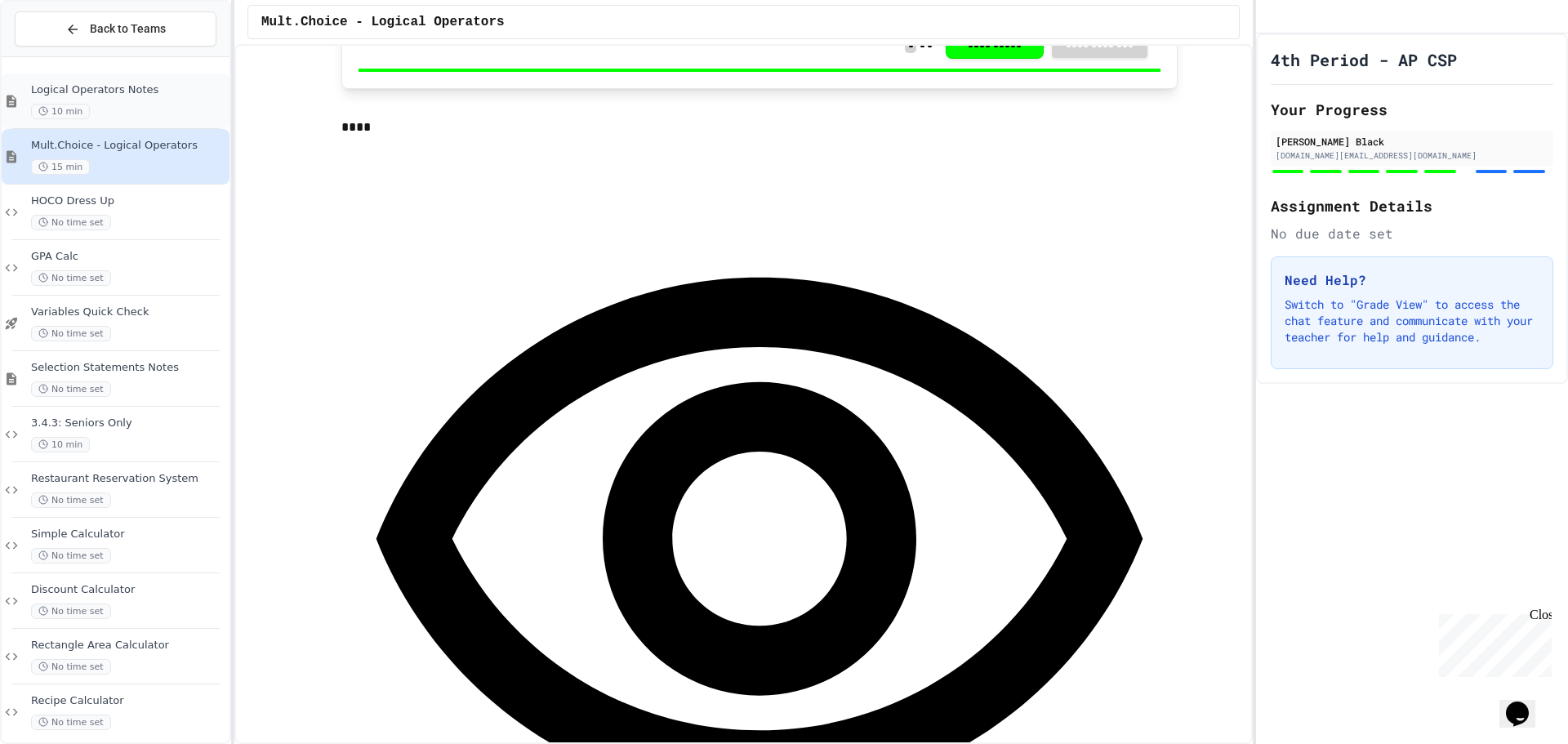
click at [63, 103] on span "10 min" at bounding box center [60, 111] width 59 height 16
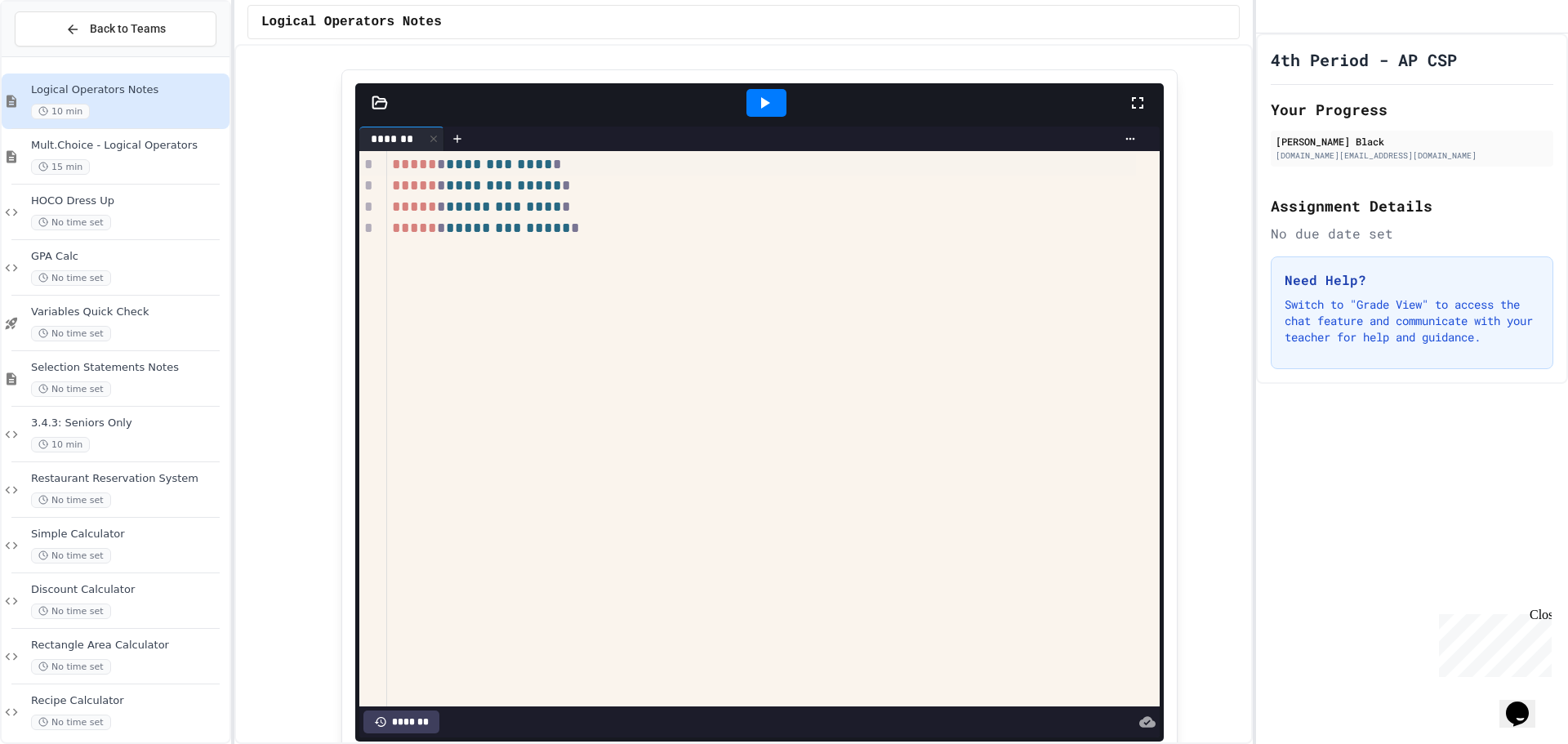
scroll to position [1552, 0]
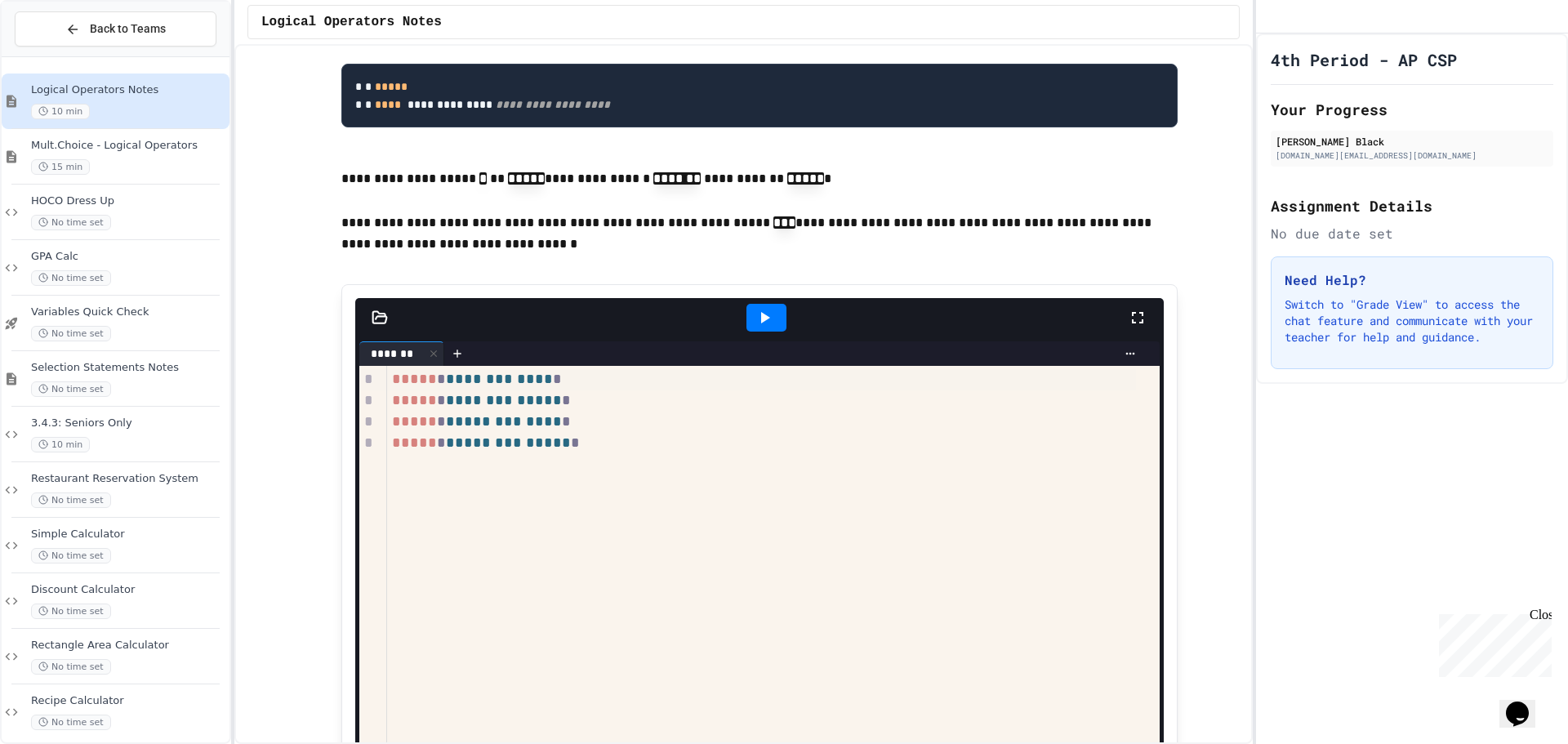
click at [762, 328] on icon at bounding box center [764, 317] width 20 height 20
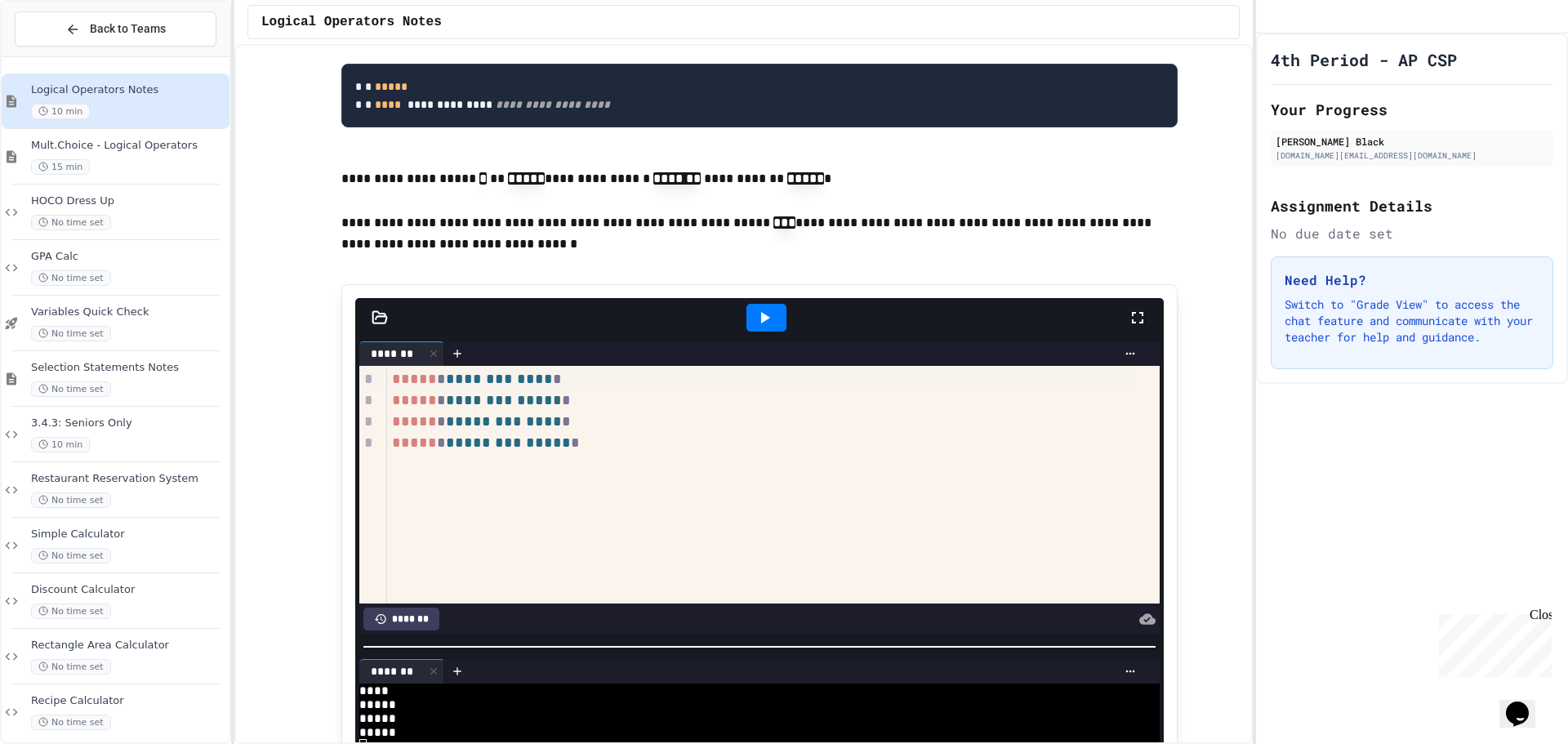
scroll to position [1634, 0]
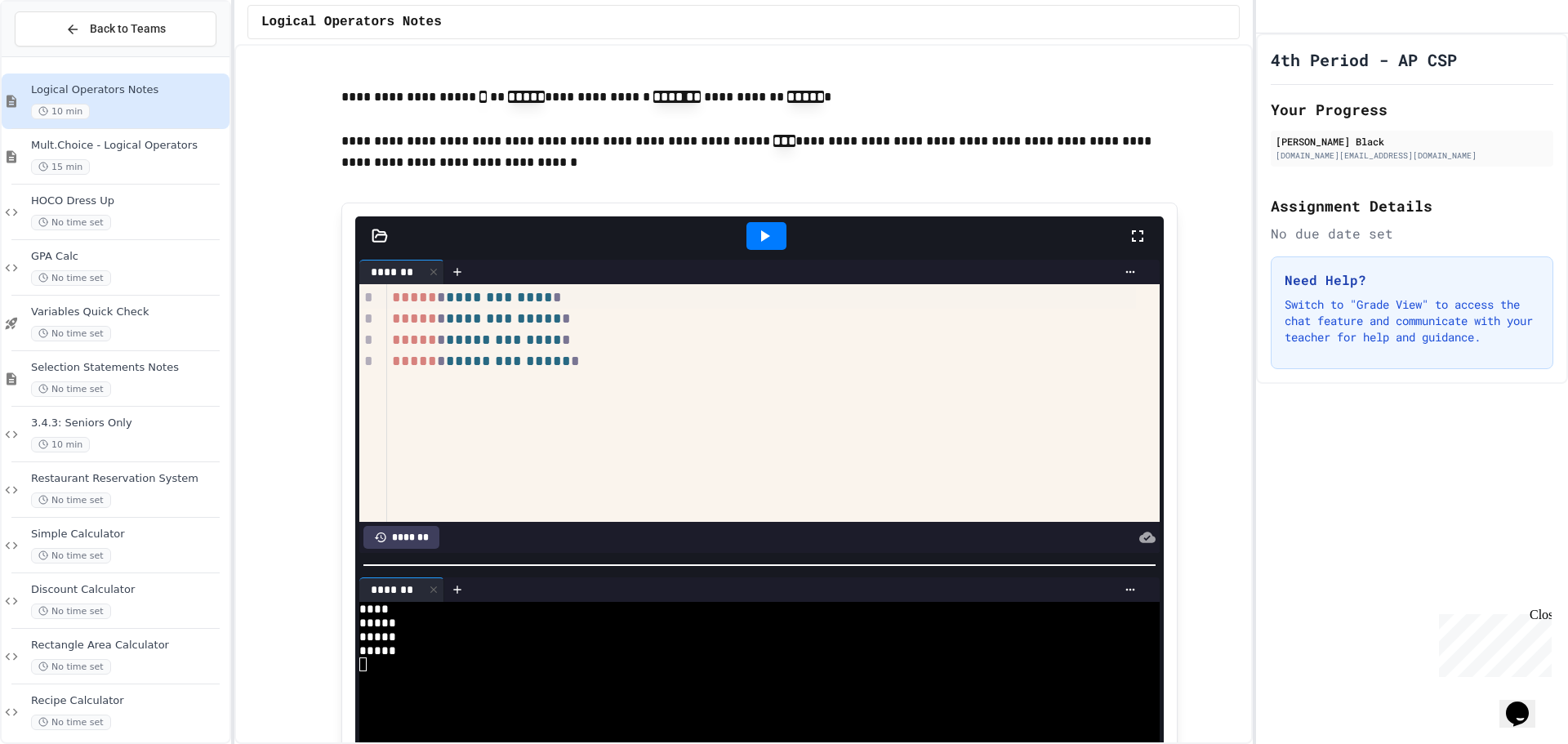
click at [747, 250] on div at bounding box center [766, 236] width 40 height 28
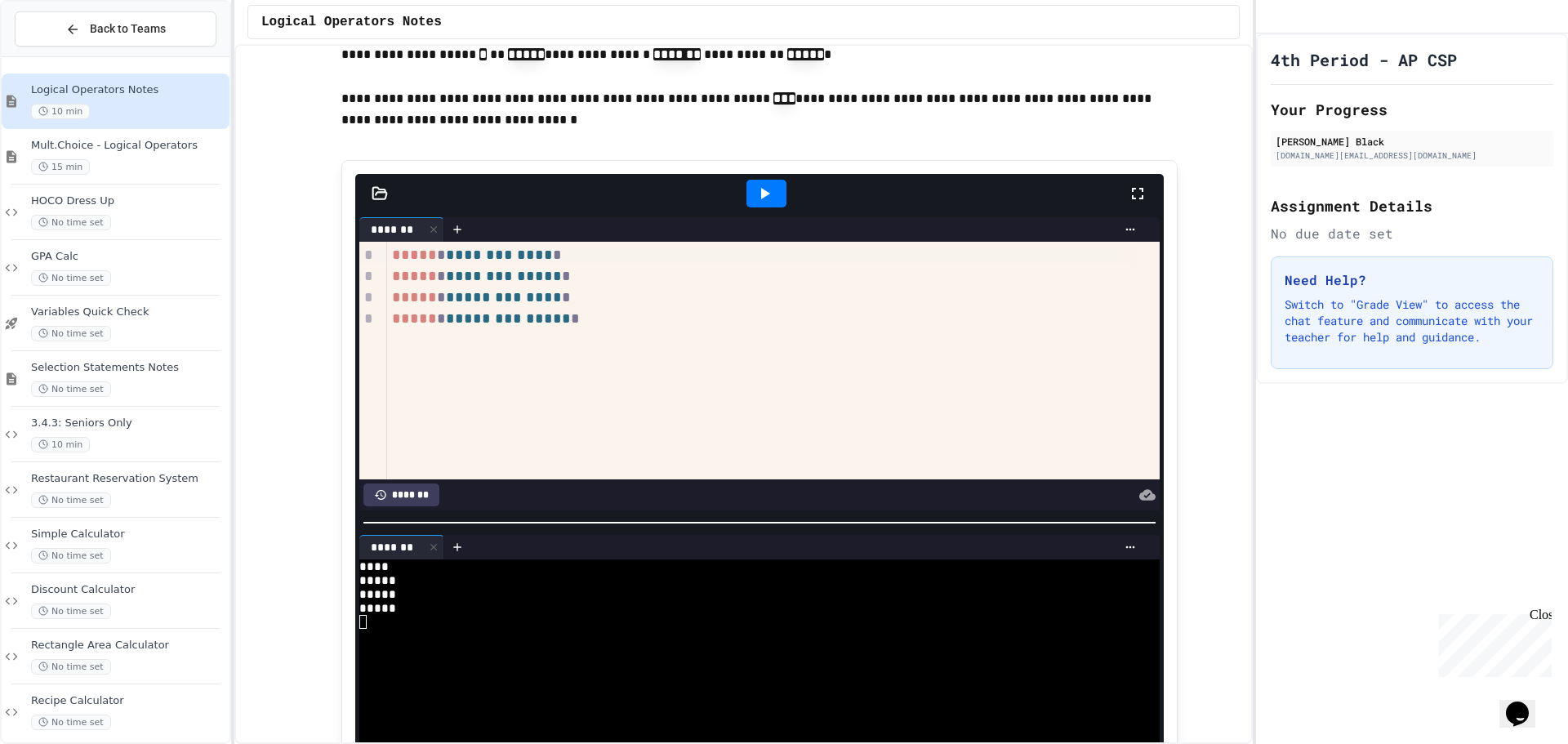
scroll to position [1715, 0]
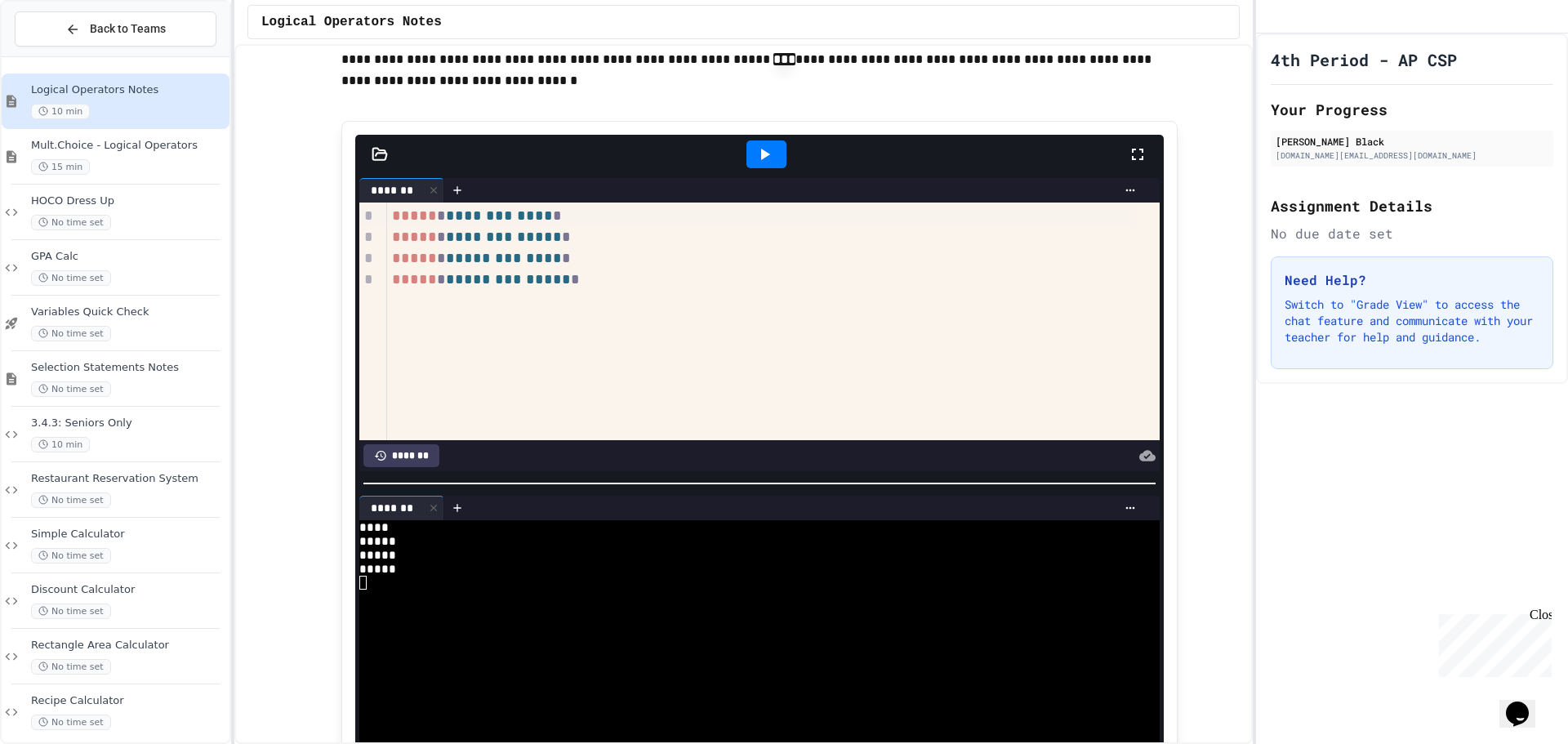
click at [827, 291] on div "***** * ***** *** ***** *" at bounding box center [761, 280] width 749 height 22
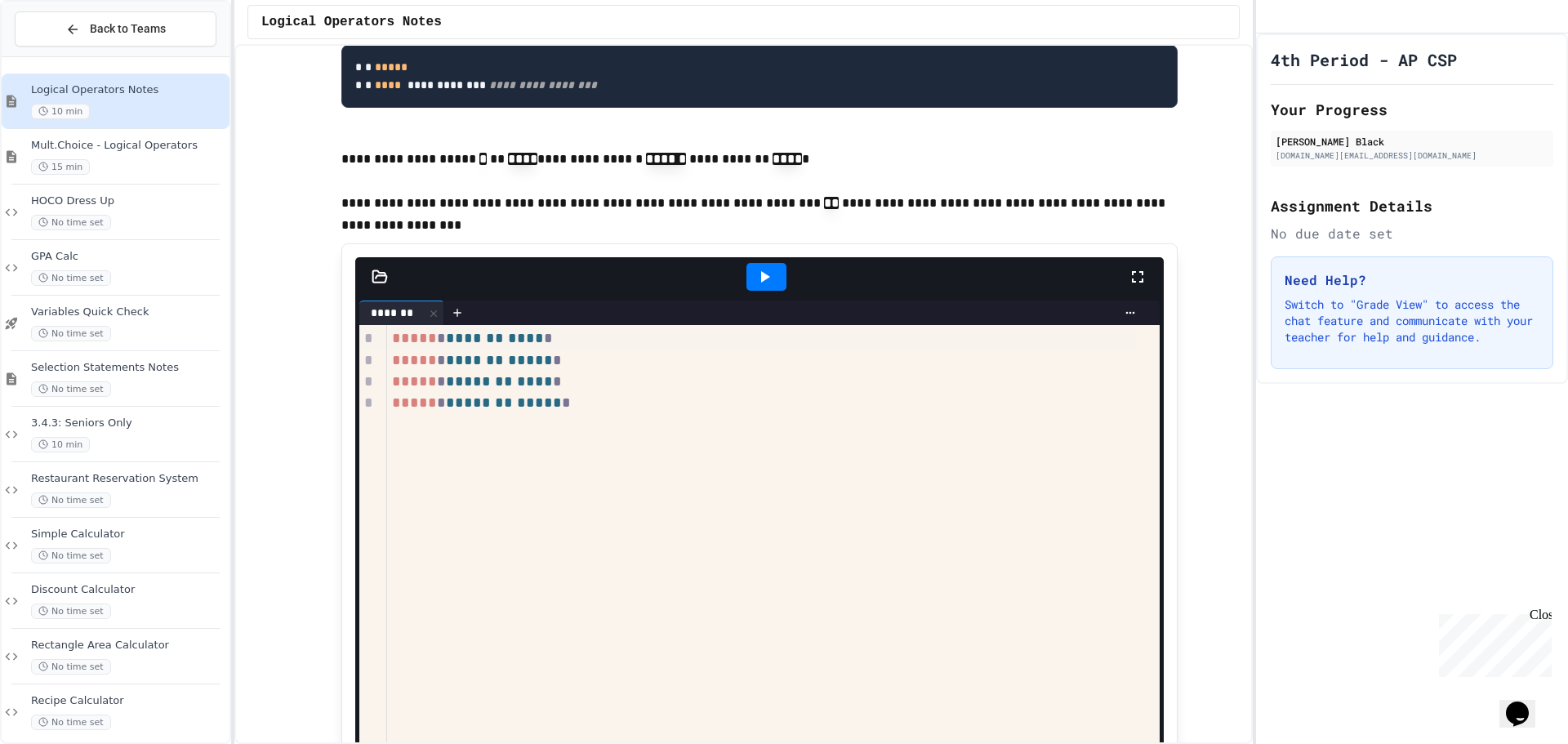
scroll to position [2695, 0]
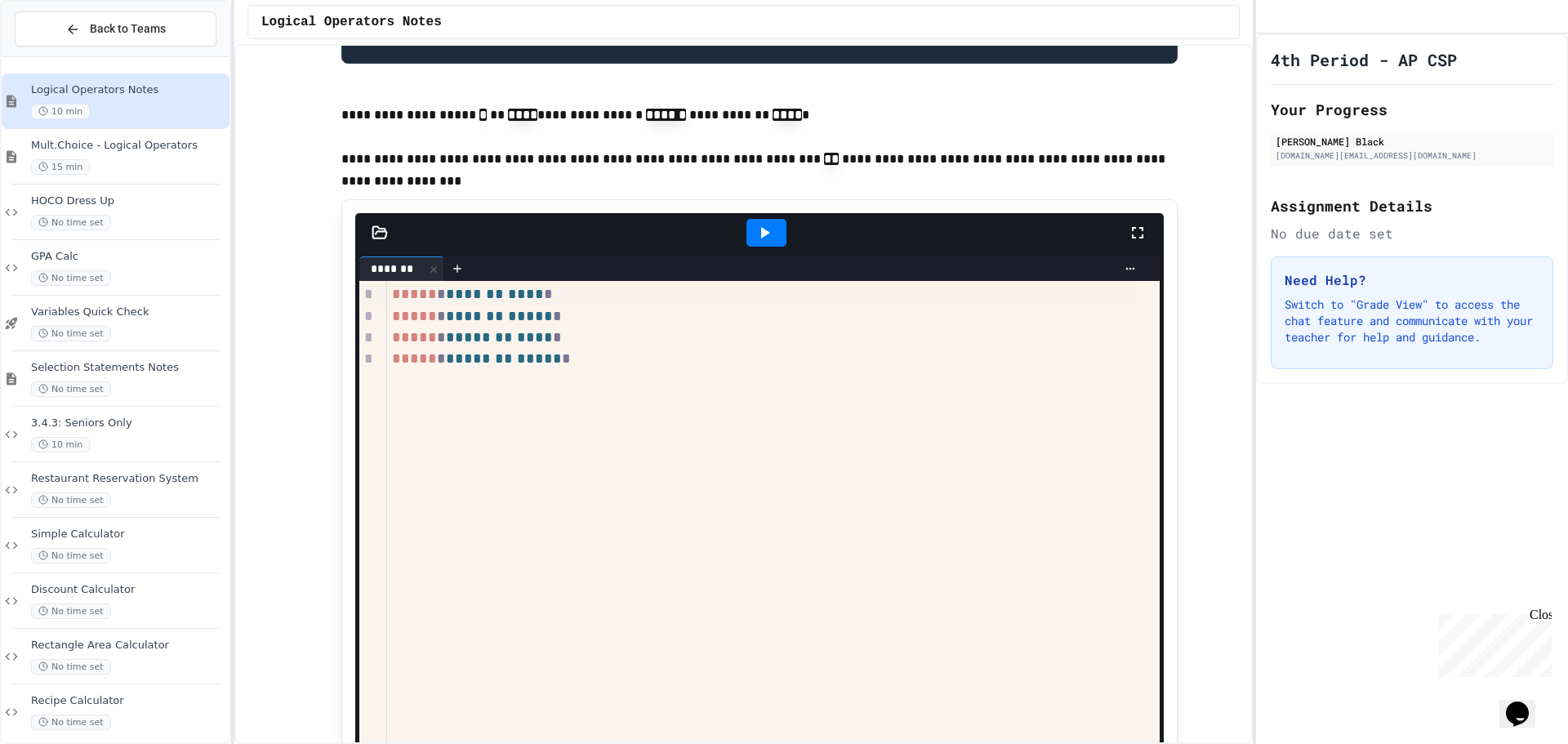
click at [754, 242] on icon at bounding box center [764, 233] width 20 height 20
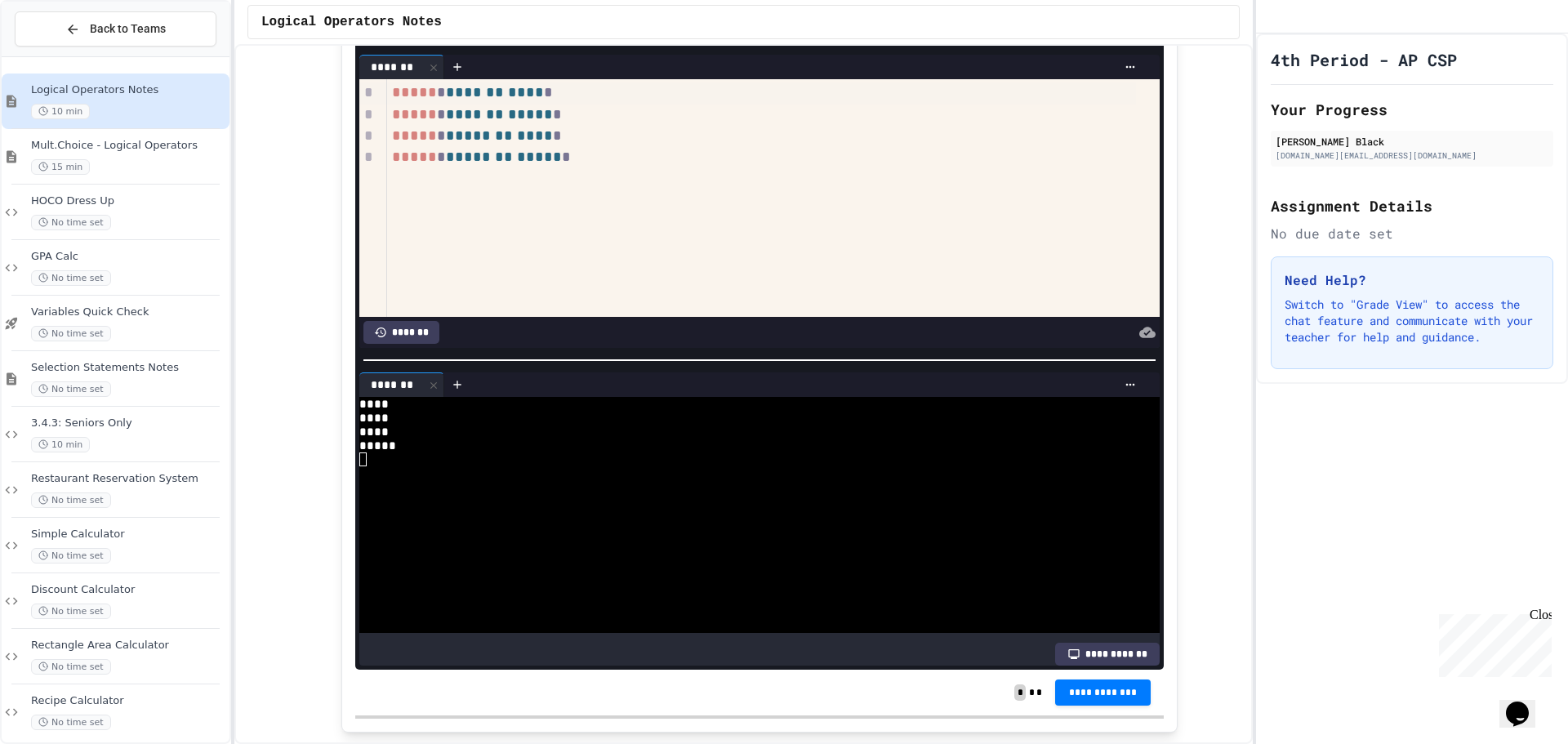
scroll to position [2940, 0]
